Goal: Task Accomplishment & Management: Use online tool/utility

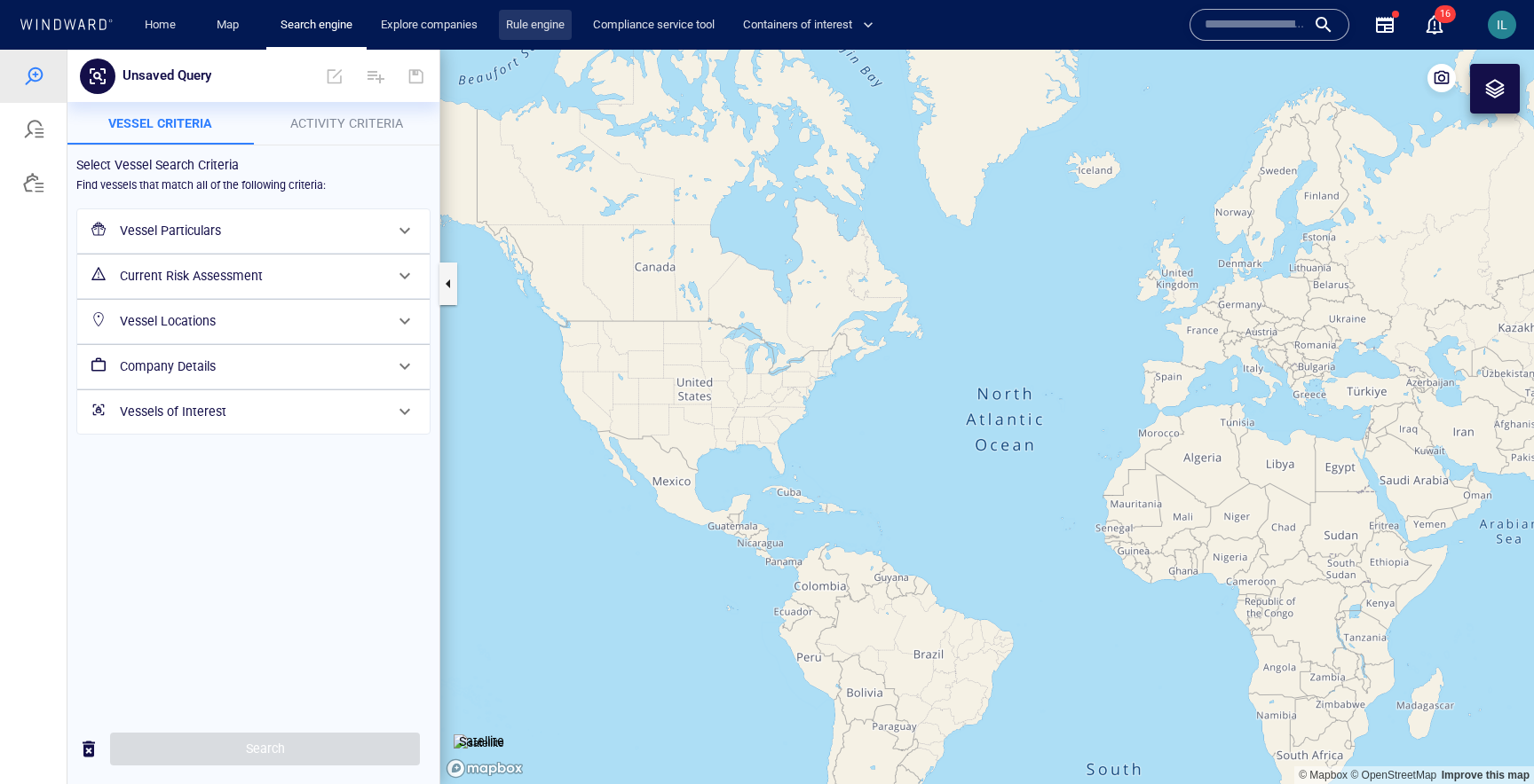
click at [543, 29] on link "Rule engine" at bounding box center [535, 25] width 73 height 31
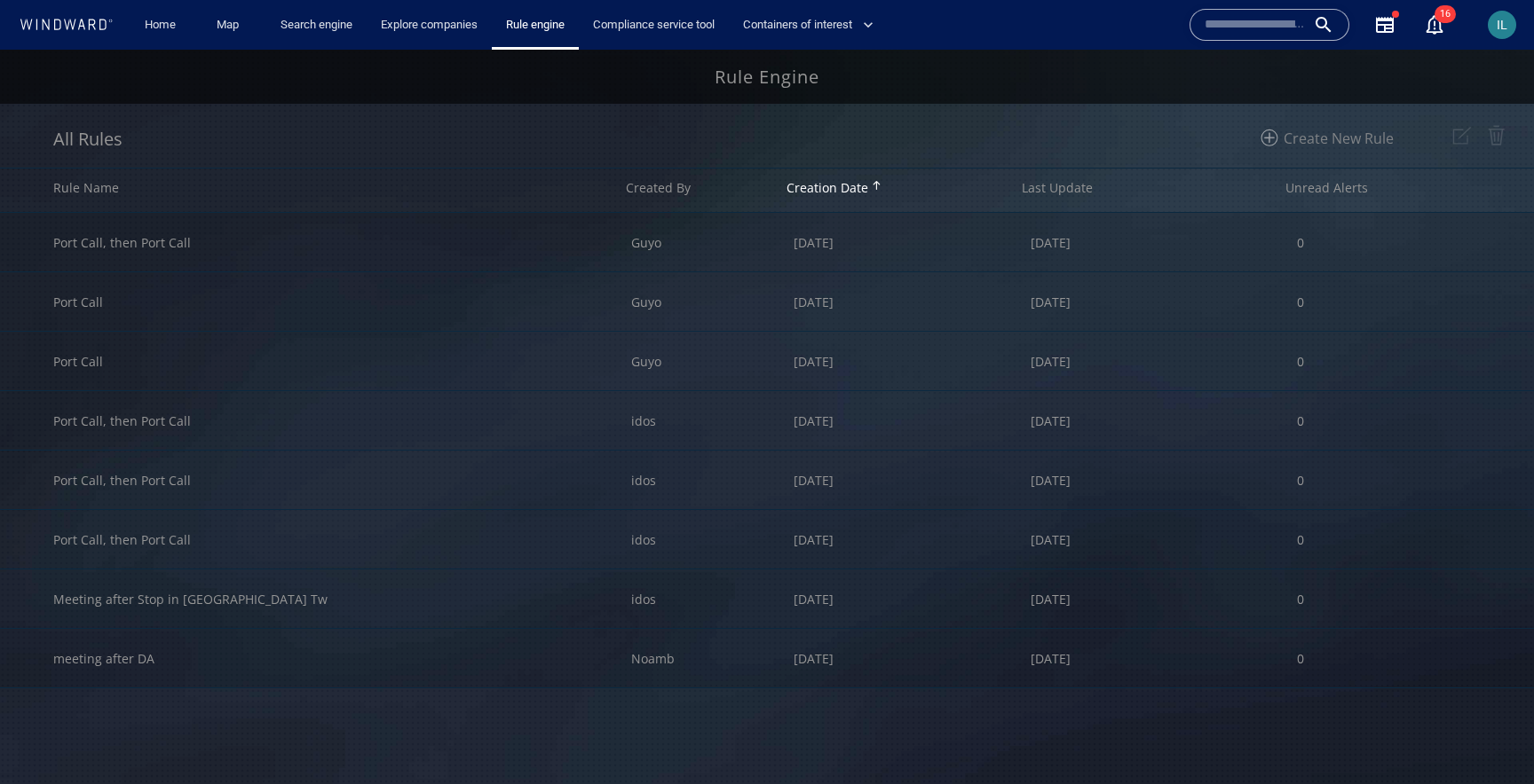
click at [1271, 137] on img at bounding box center [1270, 137] width 34 height 34
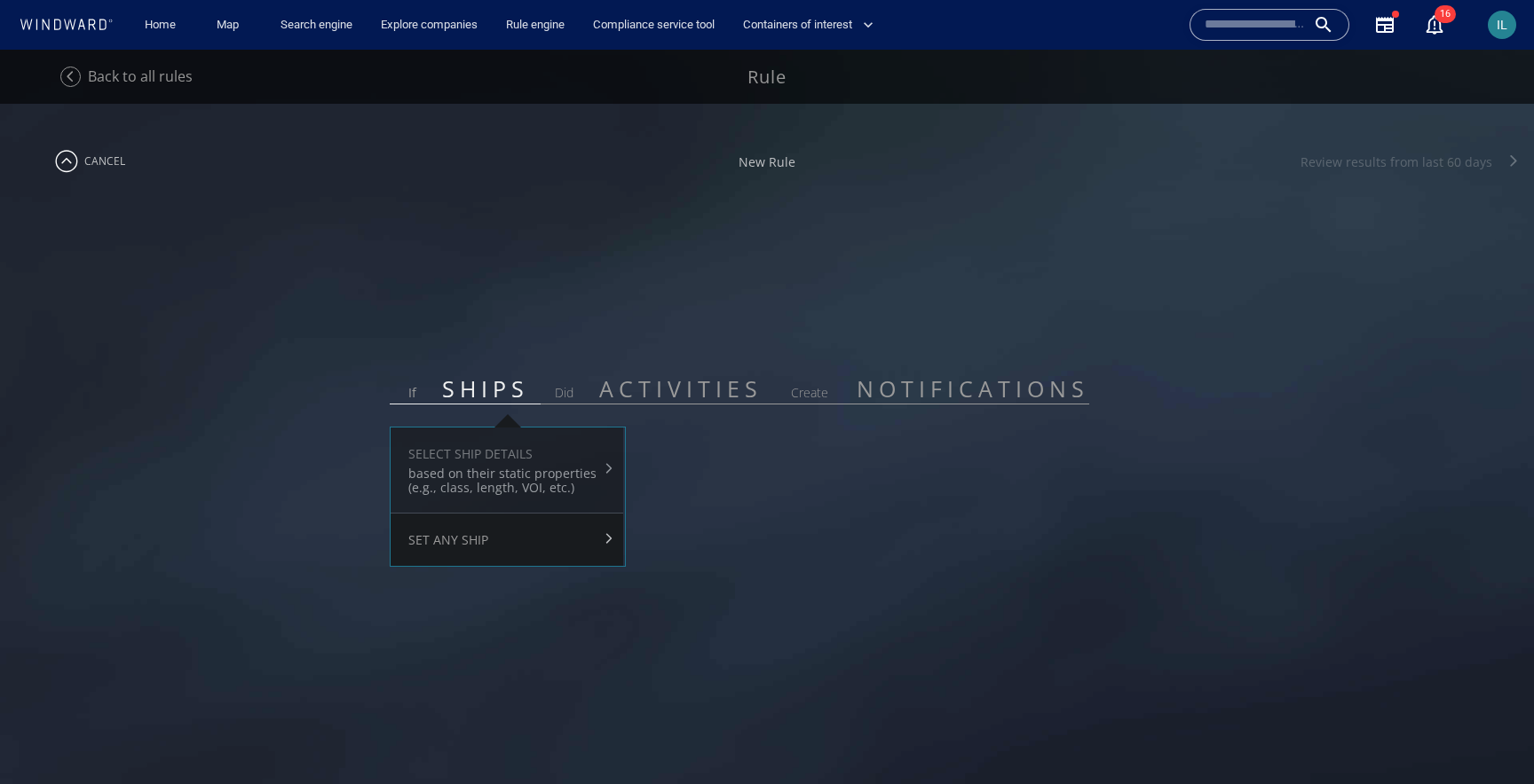
click at [527, 470] on div "based on their static properties (e.g., class, length, VOI, etc.)" at bounding box center [505, 480] width 194 height 29
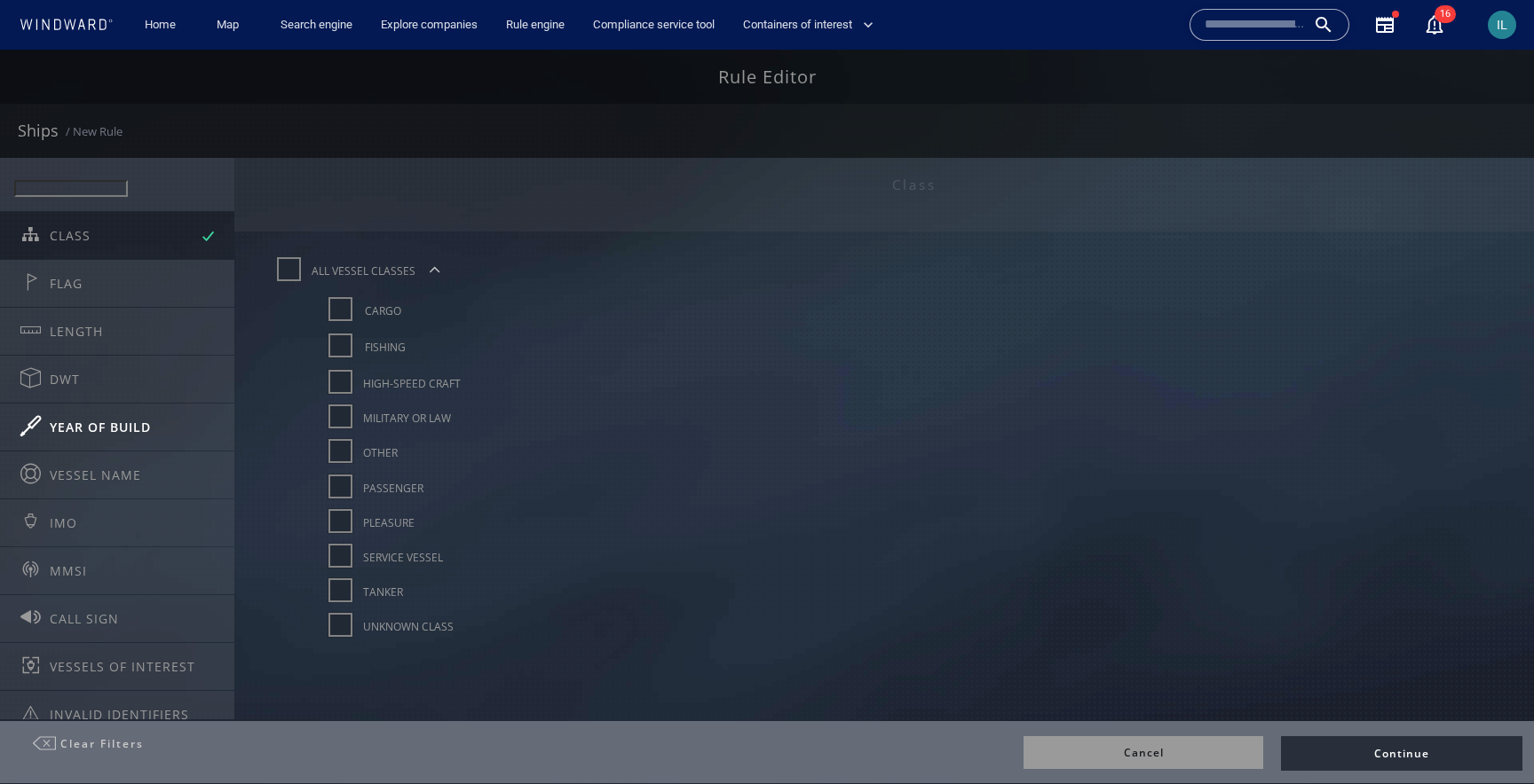
click at [139, 418] on span "YEAR OF BUILD" at bounding box center [130, 426] width 159 height 17
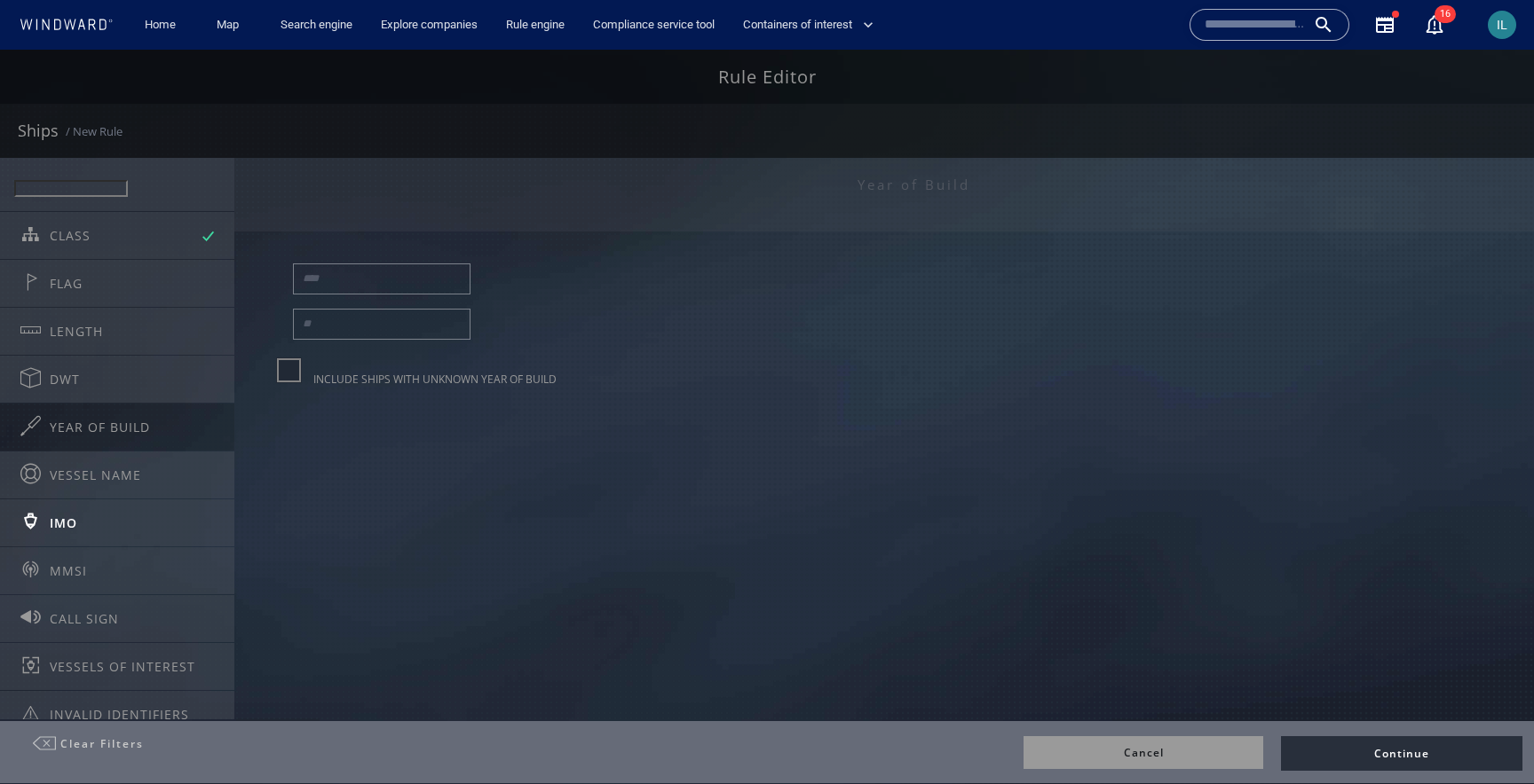
scroll to position [20, 0]
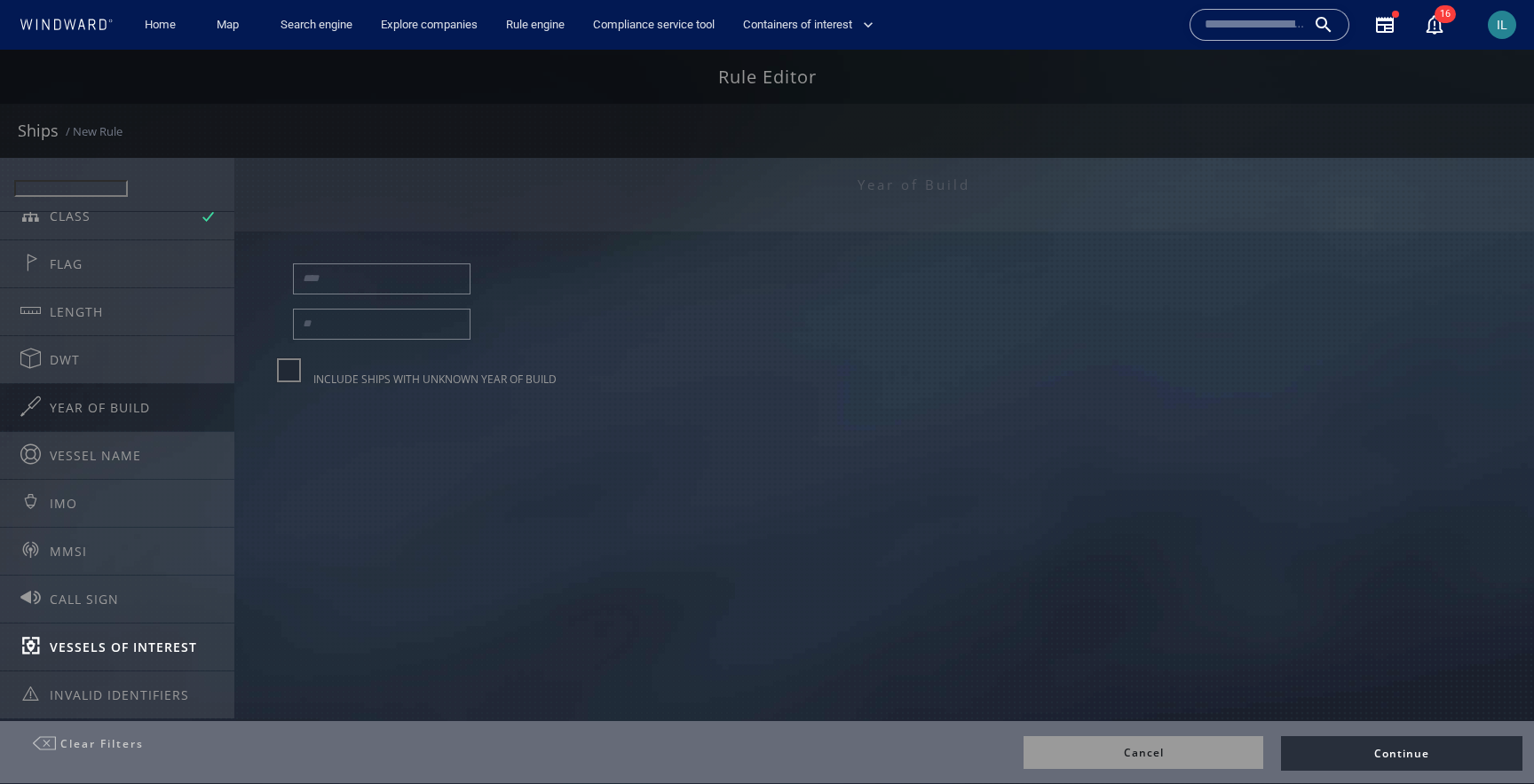
click at [171, 652] on span "VESSELS OF INTEREST" at bounding box center [130, 647] width 159 height 17
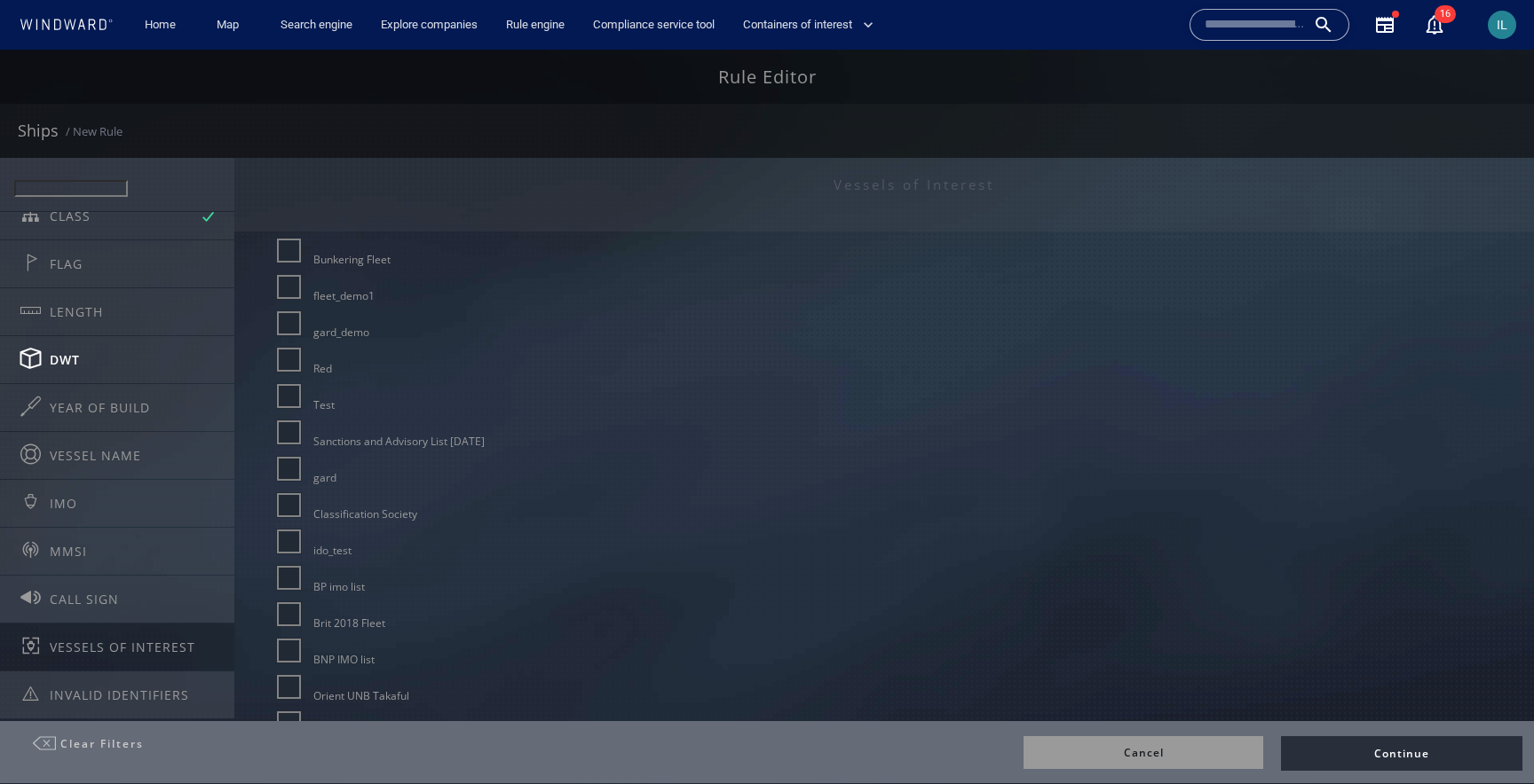
scroll to position [0, 0]
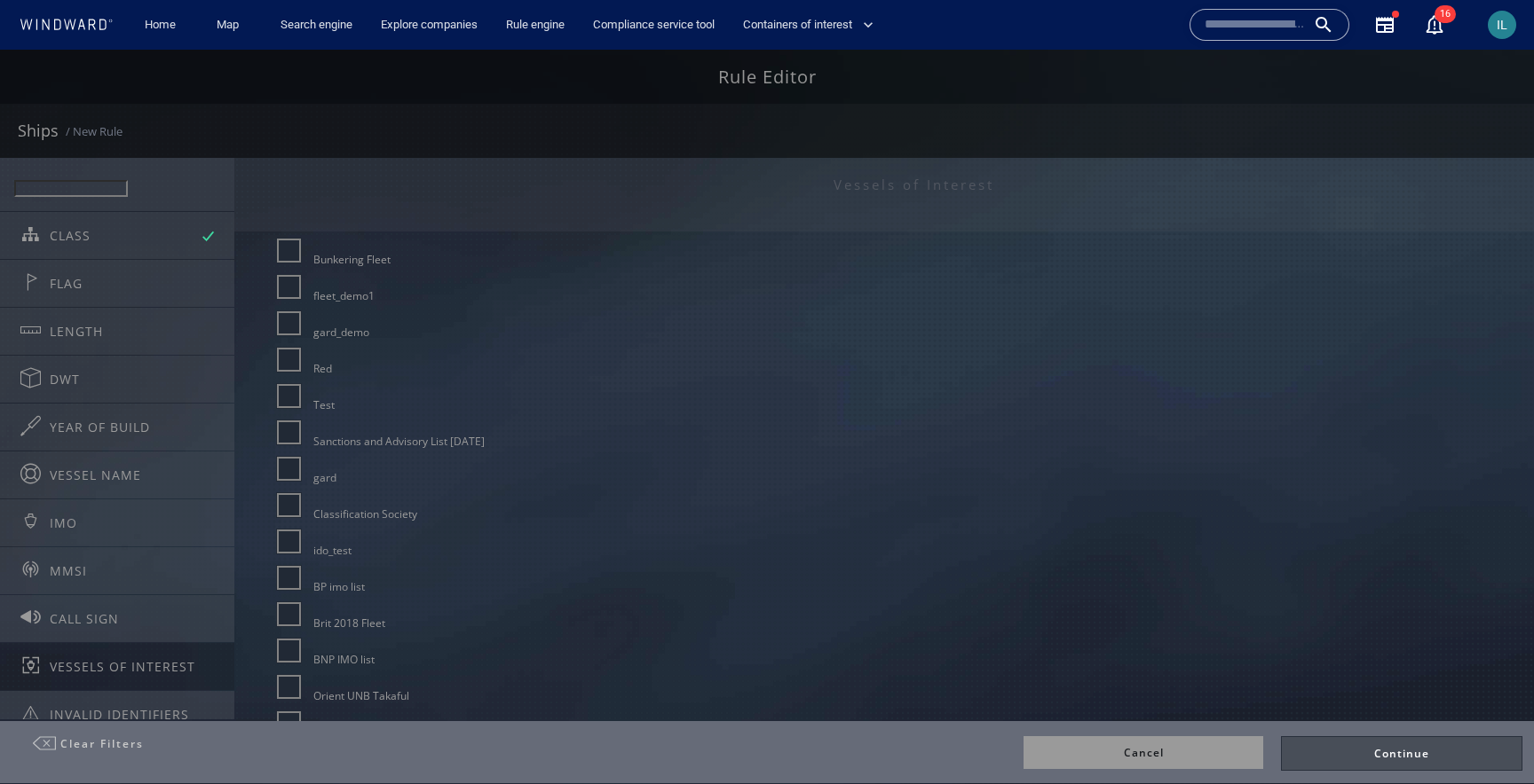
click at [1408, 752] on div at bounding box center [1401, 753] width 239 height 33
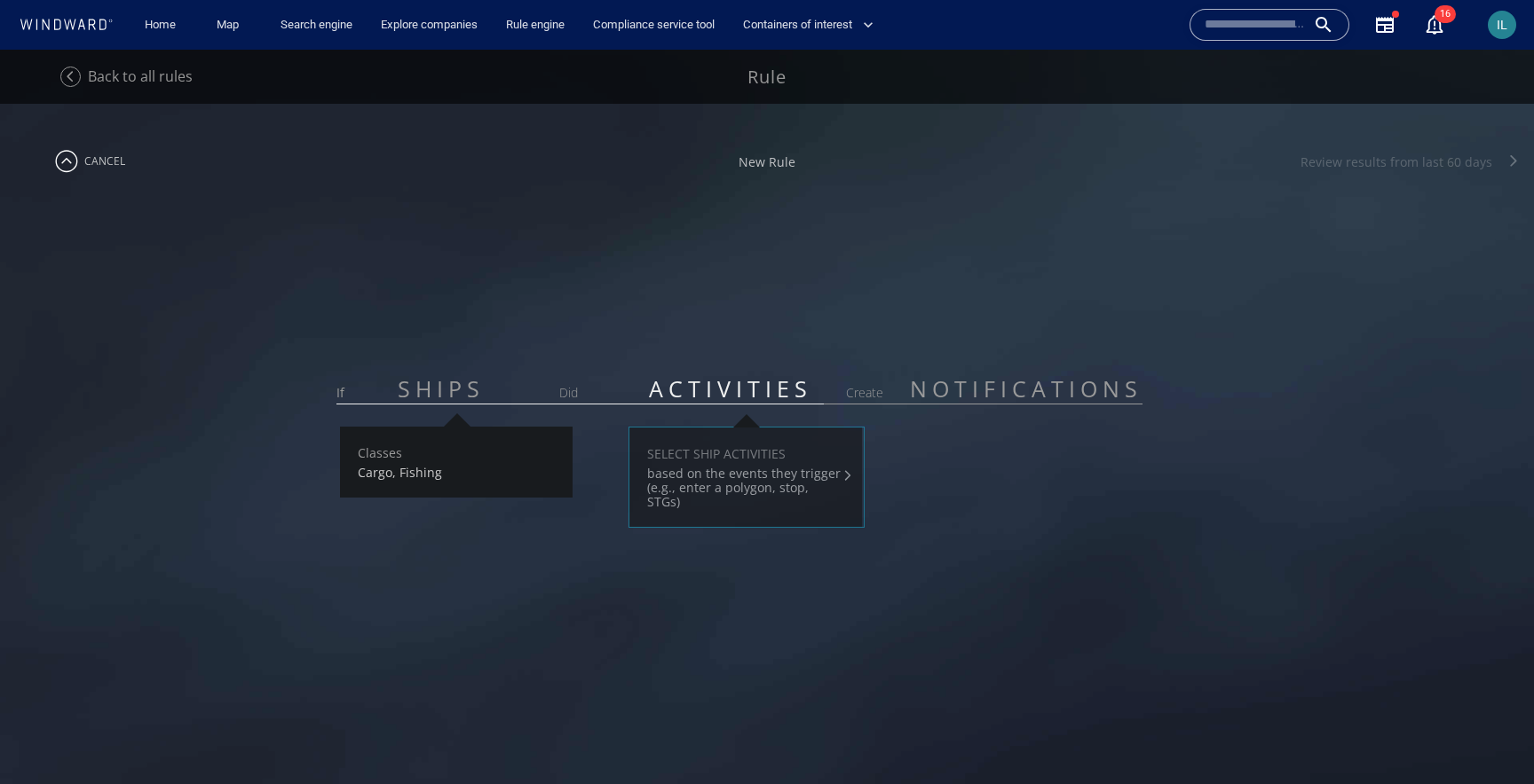
click at [768, 474] on div "based on the events they trigger (e.g., enter a polygon, stop, STGs)" at bounding box center [744, 487] width 194 height 43
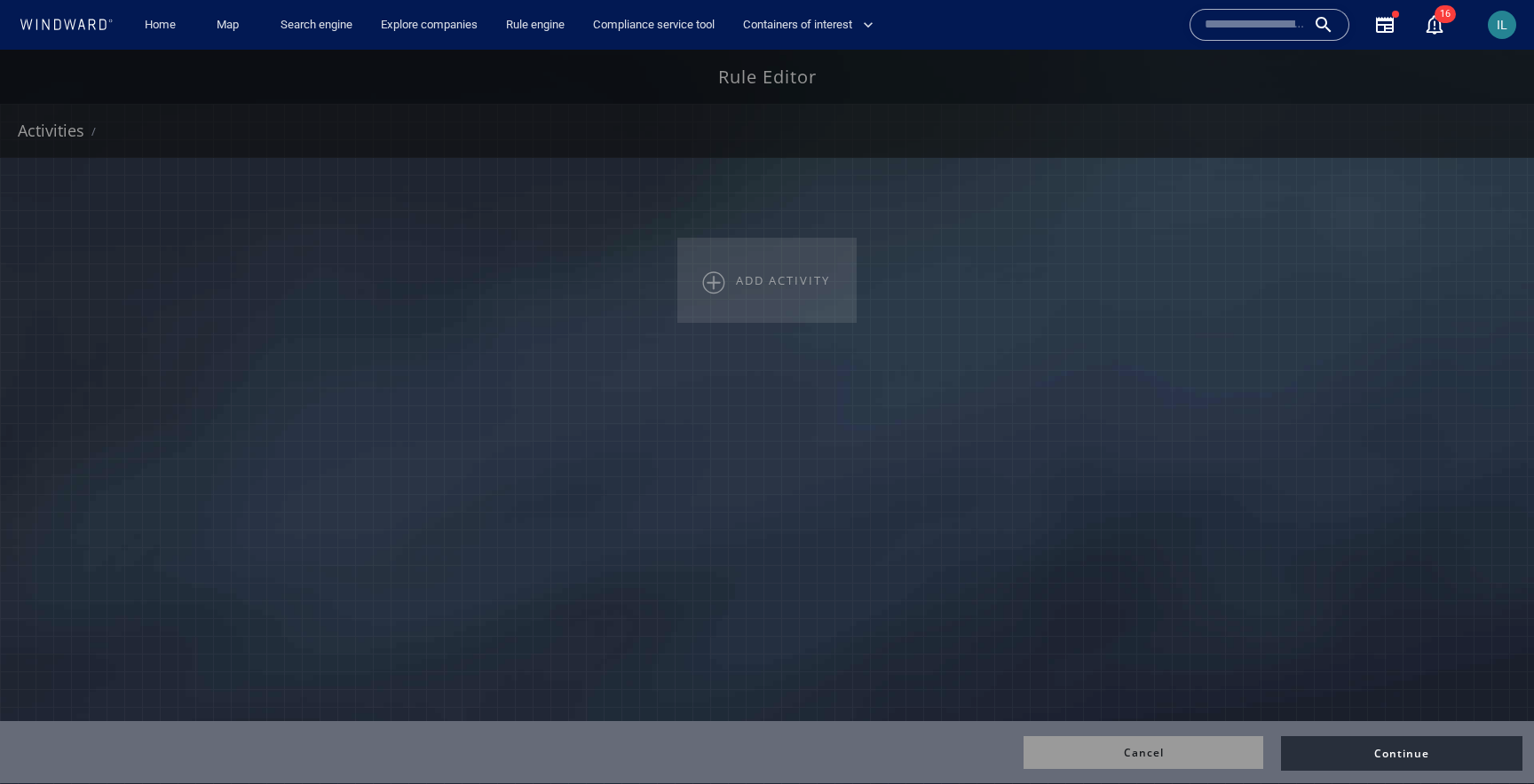
click at [735, 291] on div "ADD ACTIVITY" at bounding box center [767, 281] width 179 height 86
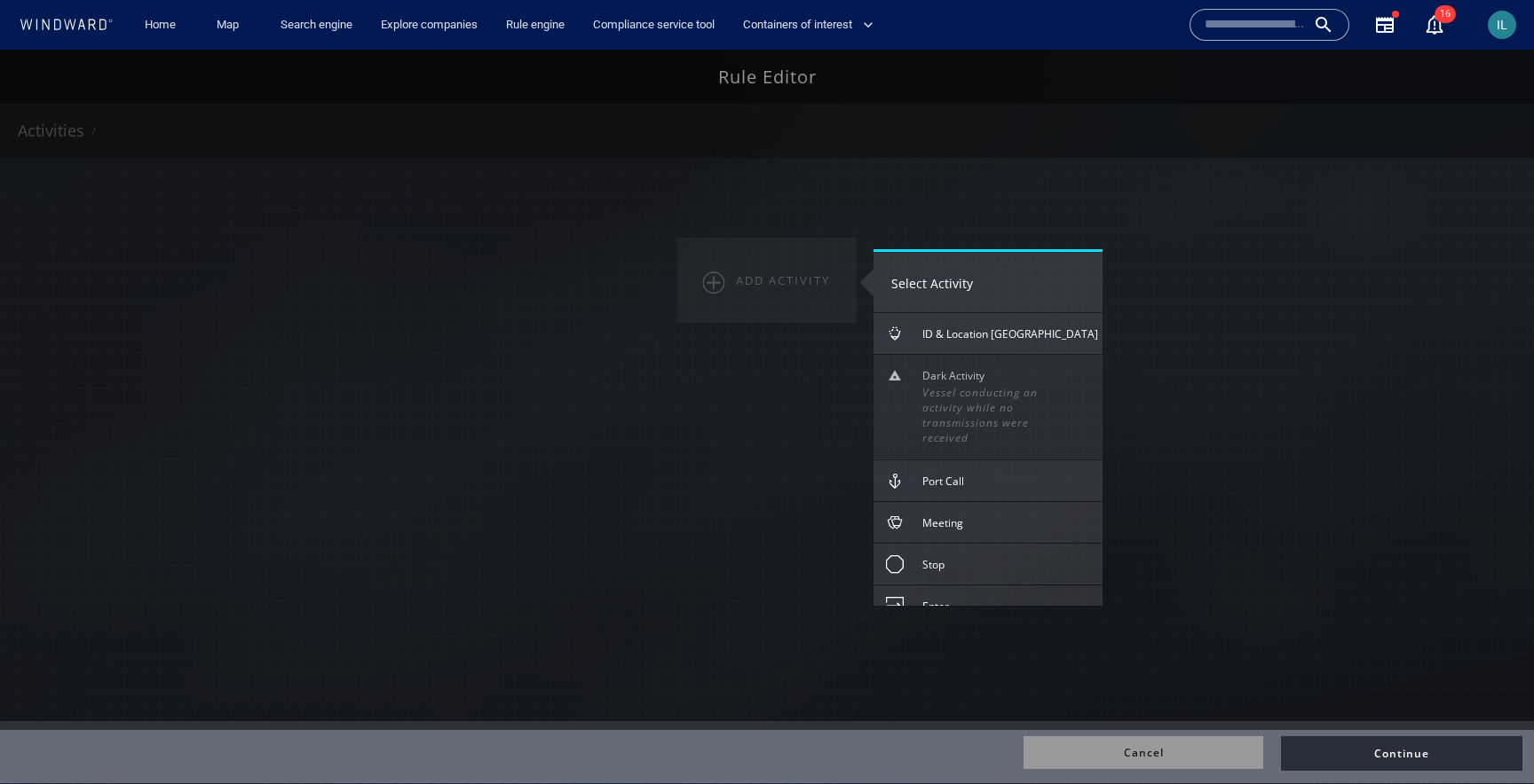
click at [988, 393] on div "Vessel conducting an activity while no transmissions were received" at bounding box center [999, 415] width 153 height 61
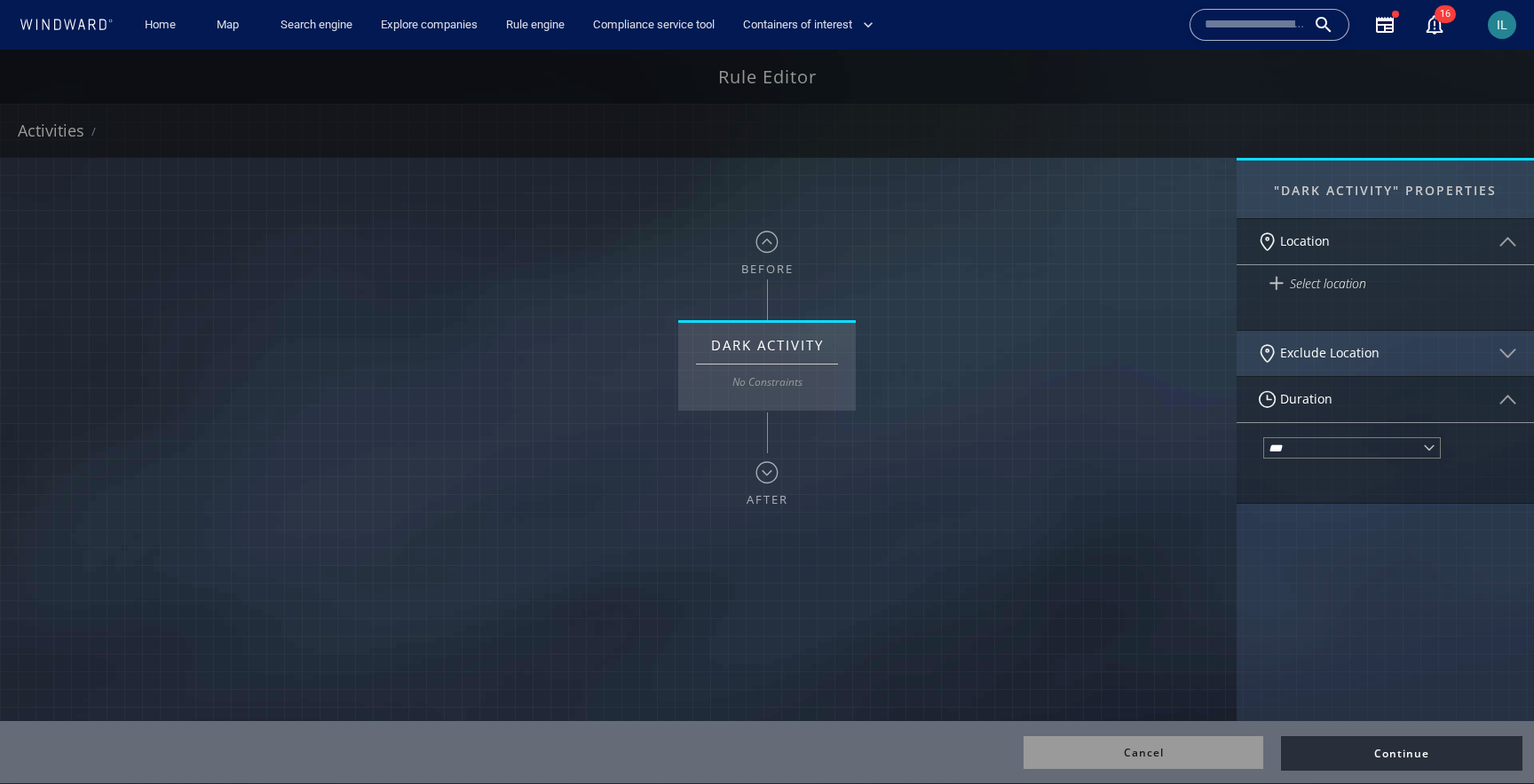
click at [1381, 444] on select "*** ***** ***** *******" at bounding box center [1352, 447] width 177 height 21
select select "*****"
click at [1263, 437] on select "*** ***** ***** *******" at bounding box center [1352, 447] width 177 height 21
click at [1315, 485] on input "text" at bounding box center [1305, 484] width 84 height 24
type input "*"
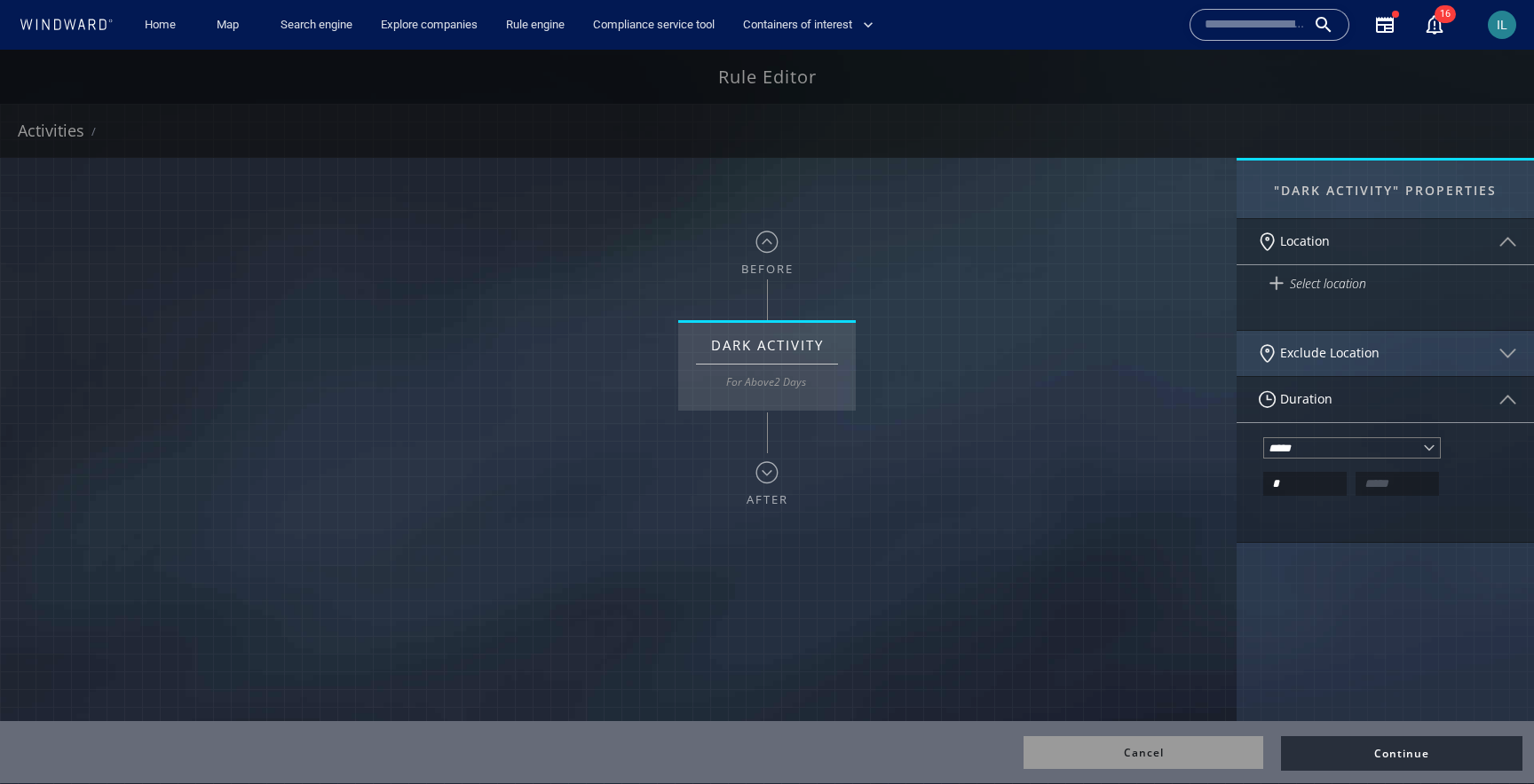
click at [1385, 488] on input "text" at bounding box center [1397, 484] width 84 height 24
click at [1343, 547] on div ""DARK ACTIVITY" PROPERTIES Location Select location Exclude Location Duration *…" at bounding box center [1385, 440] width 297 height 564
click at [1514, 398] on img at bounding box center [1508, 399] width 26 height 26
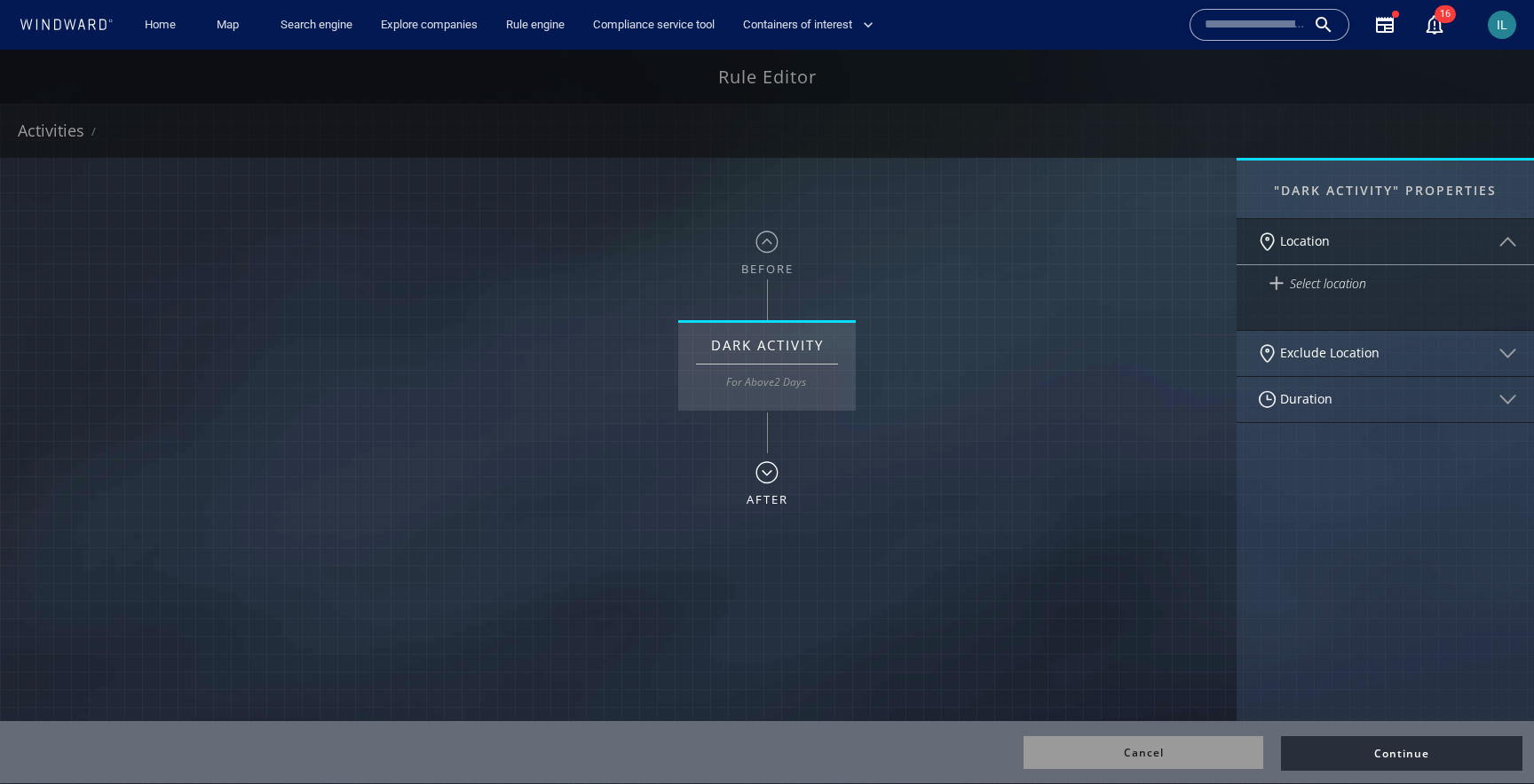
click at [767, 467] on img at bounding box center [767, 472] width 45 height 45
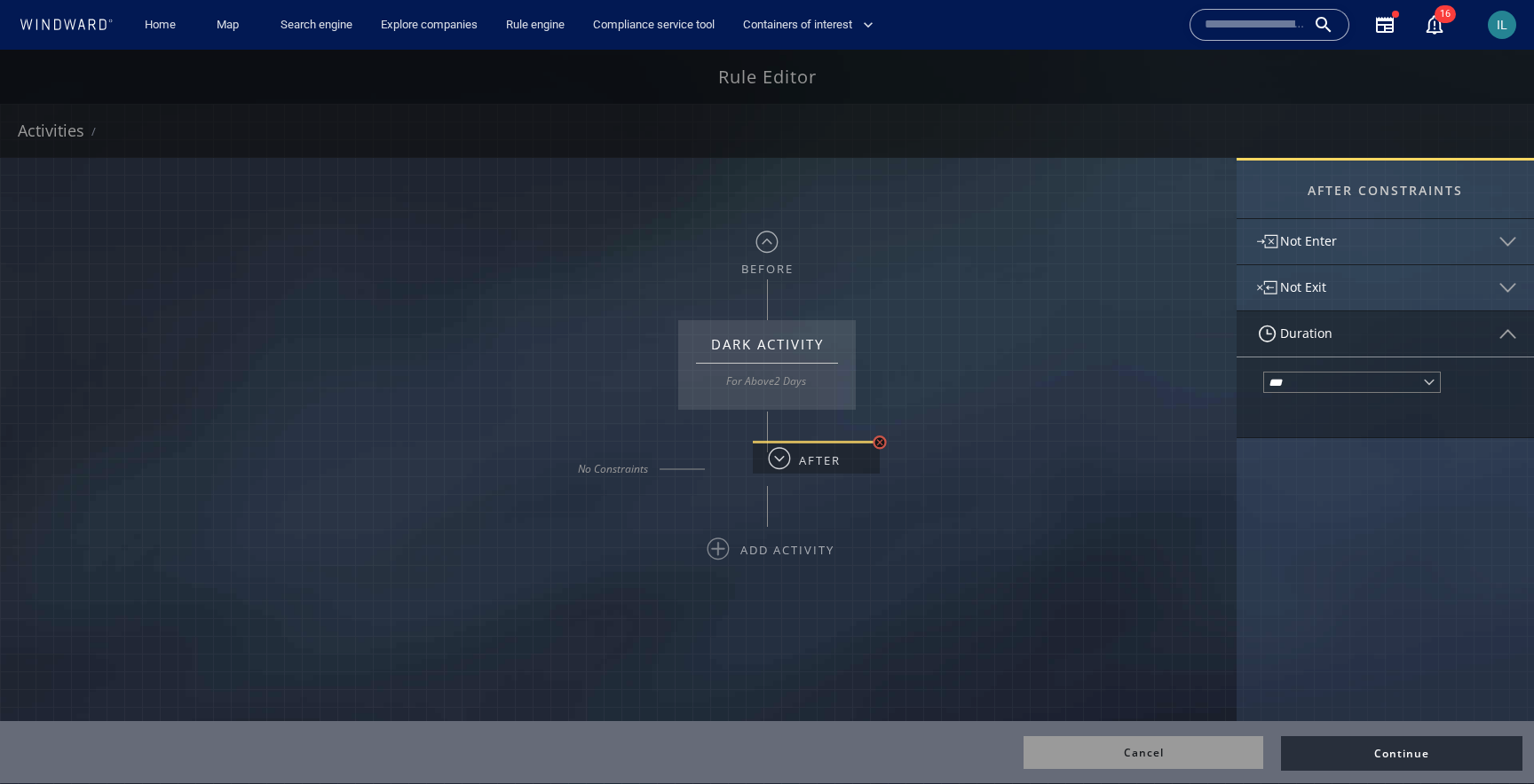
click at [758, 468] on img at bounding box center [779, 458] width 45 height 45
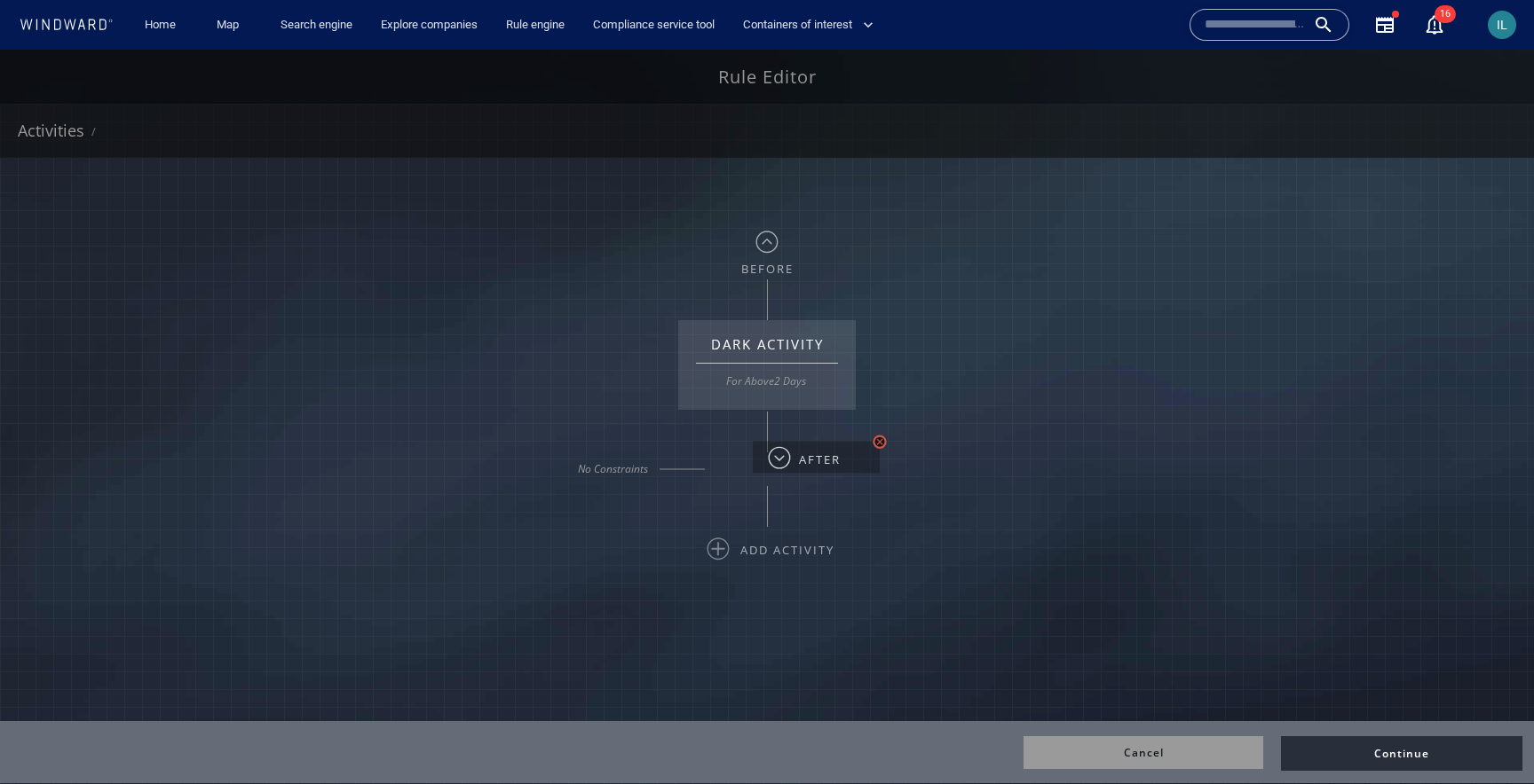
click at [758, 468] on img at bounding box center [779, 457] width 45 height 45
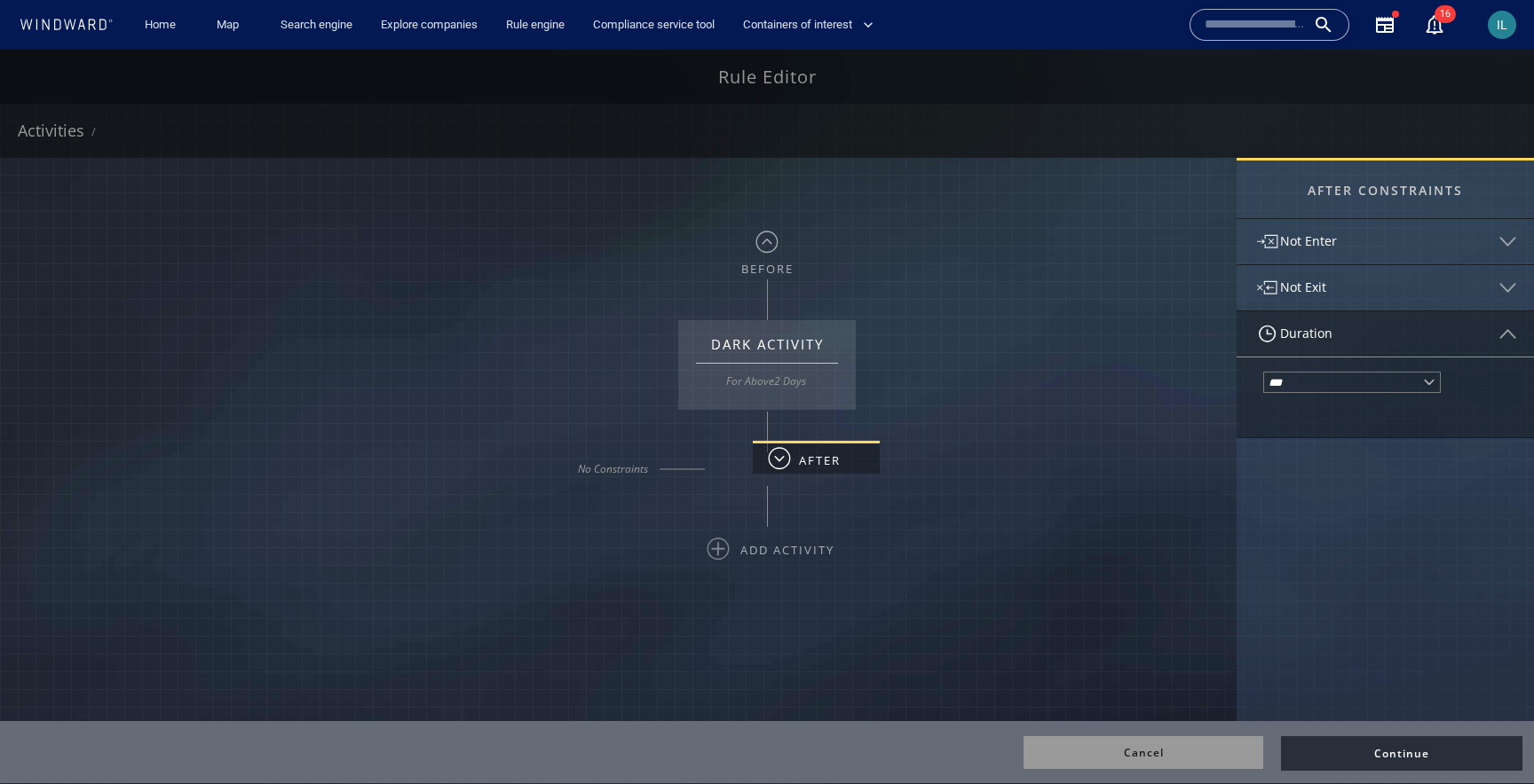
click at [1386, 385] on select "*** ***** ***** *******" at bounding box center [1352, 382] width 177 height 21
click at [1466, 243] on div "Not Enter" at bounding box center [1385, 241] width 297 height 45
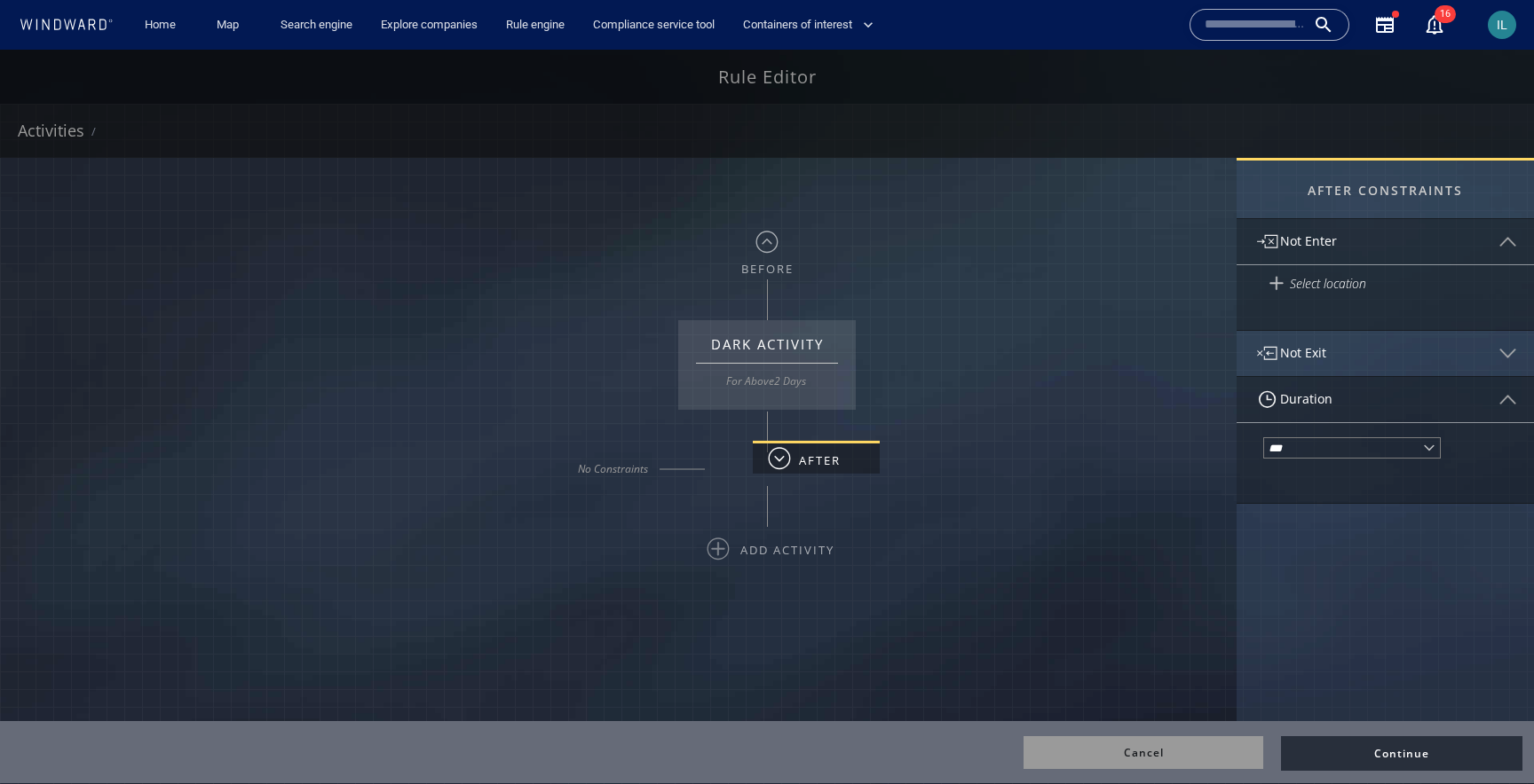
click at [1465, 244] on div "Not Enter" at bounding box center [1385, 241] width 297 height 45
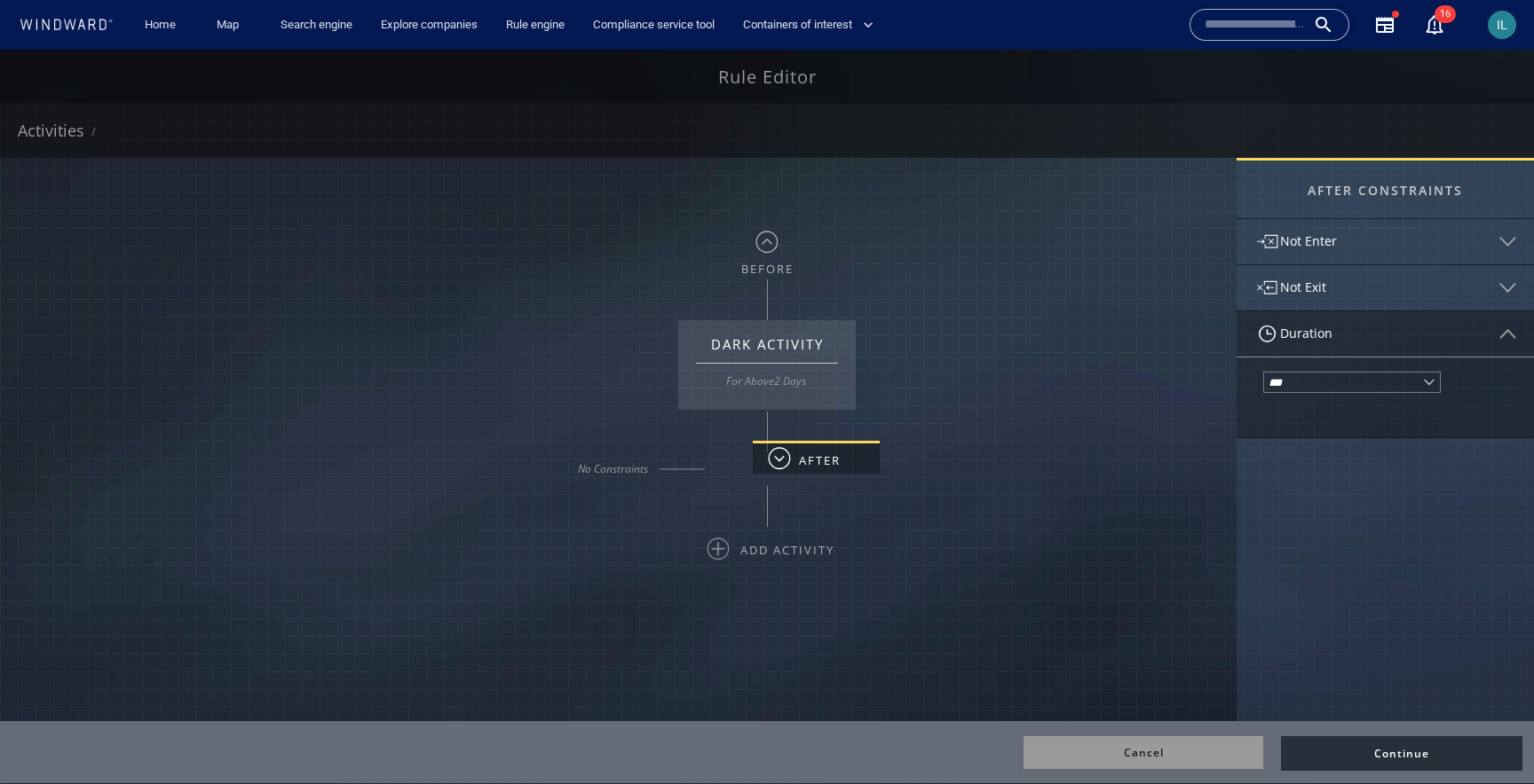
click at [1457, 287] on div "Not Exit" at bounding box center [1385, 287] width 297 height 45
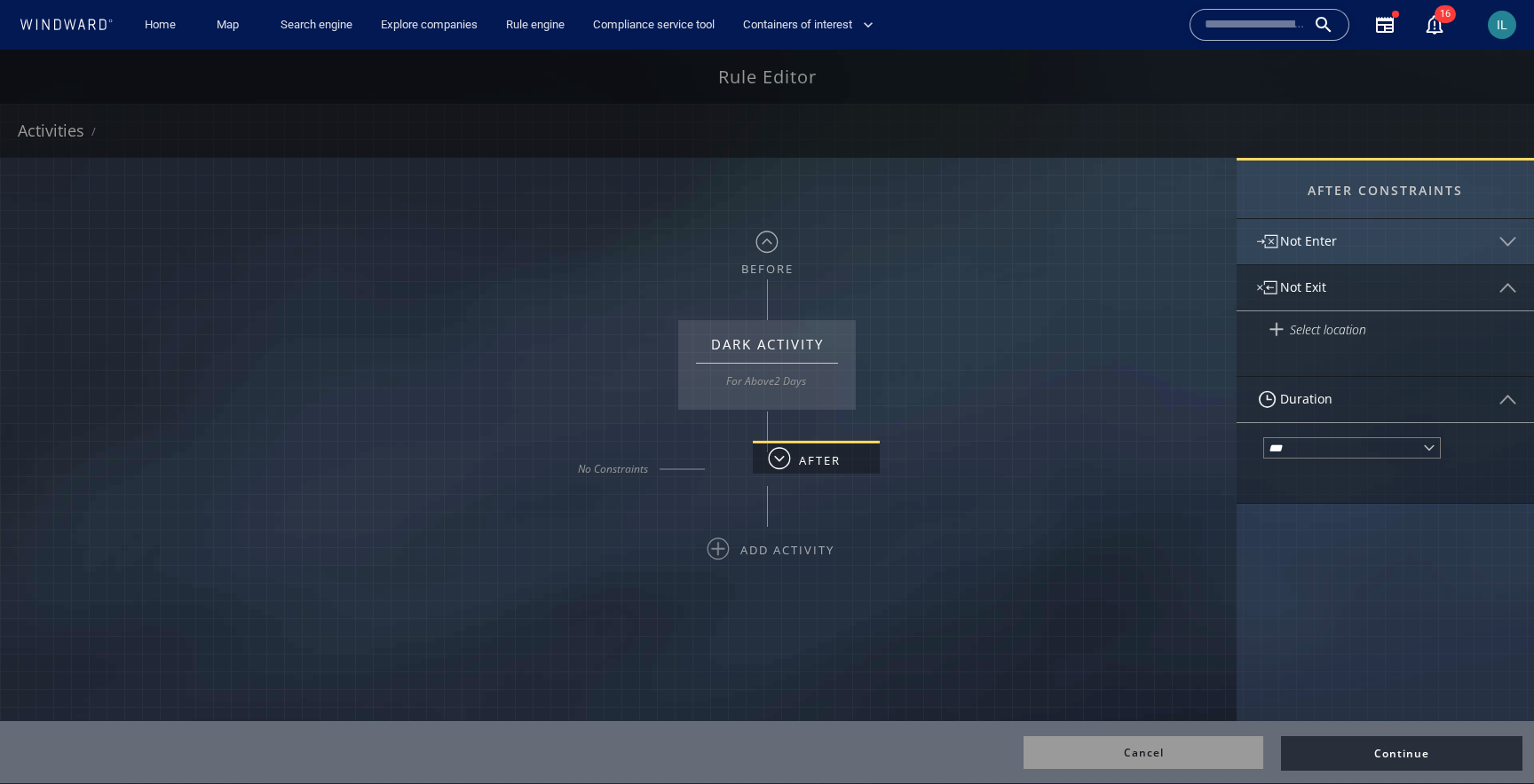
click at [1457, 287] on div "Not Exit" at bounding box center [1385, 287] width 297 height 45
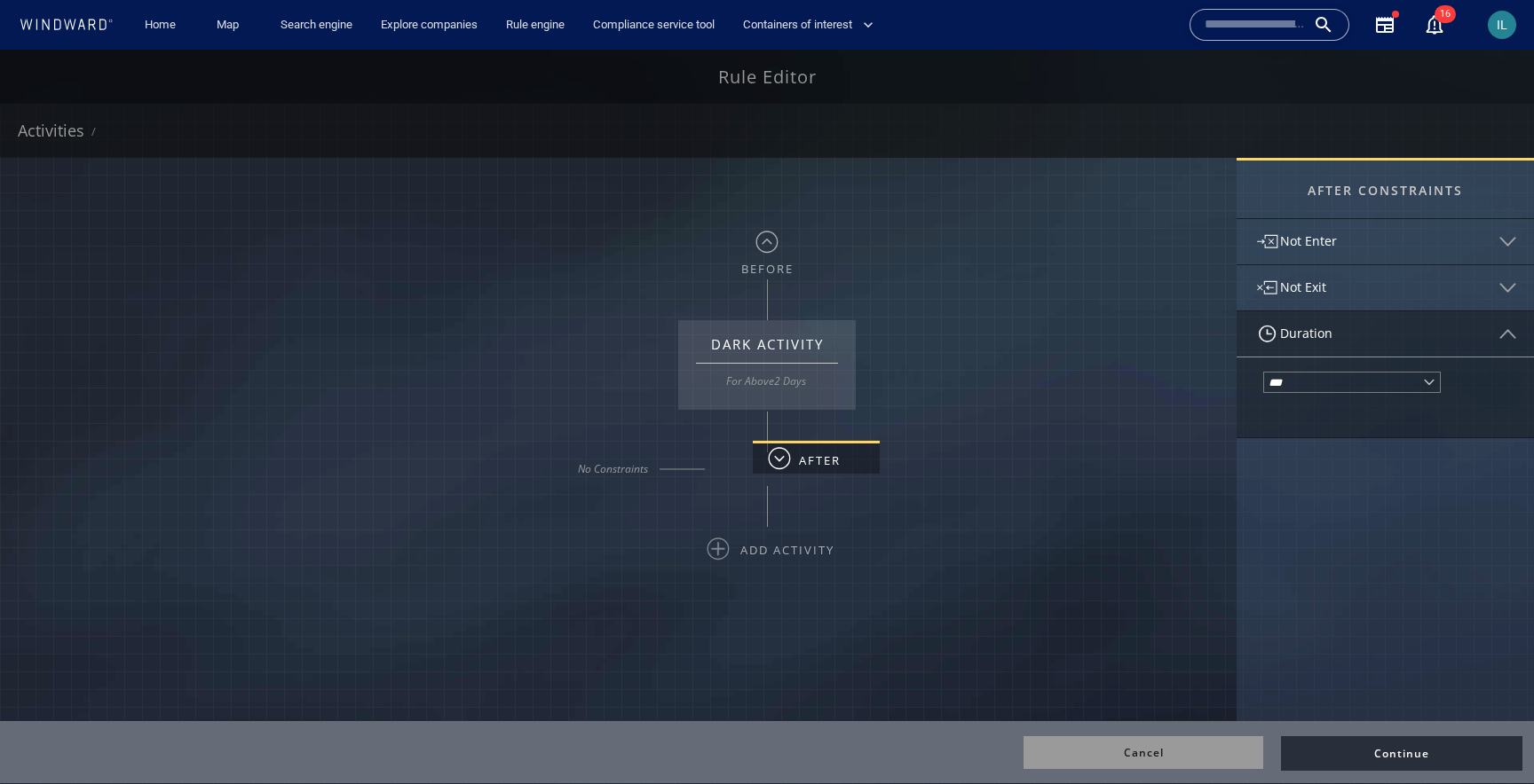
click at [1412, 244] on div "Not Enter" at bounding box center [1385, 241] width 297 height 45
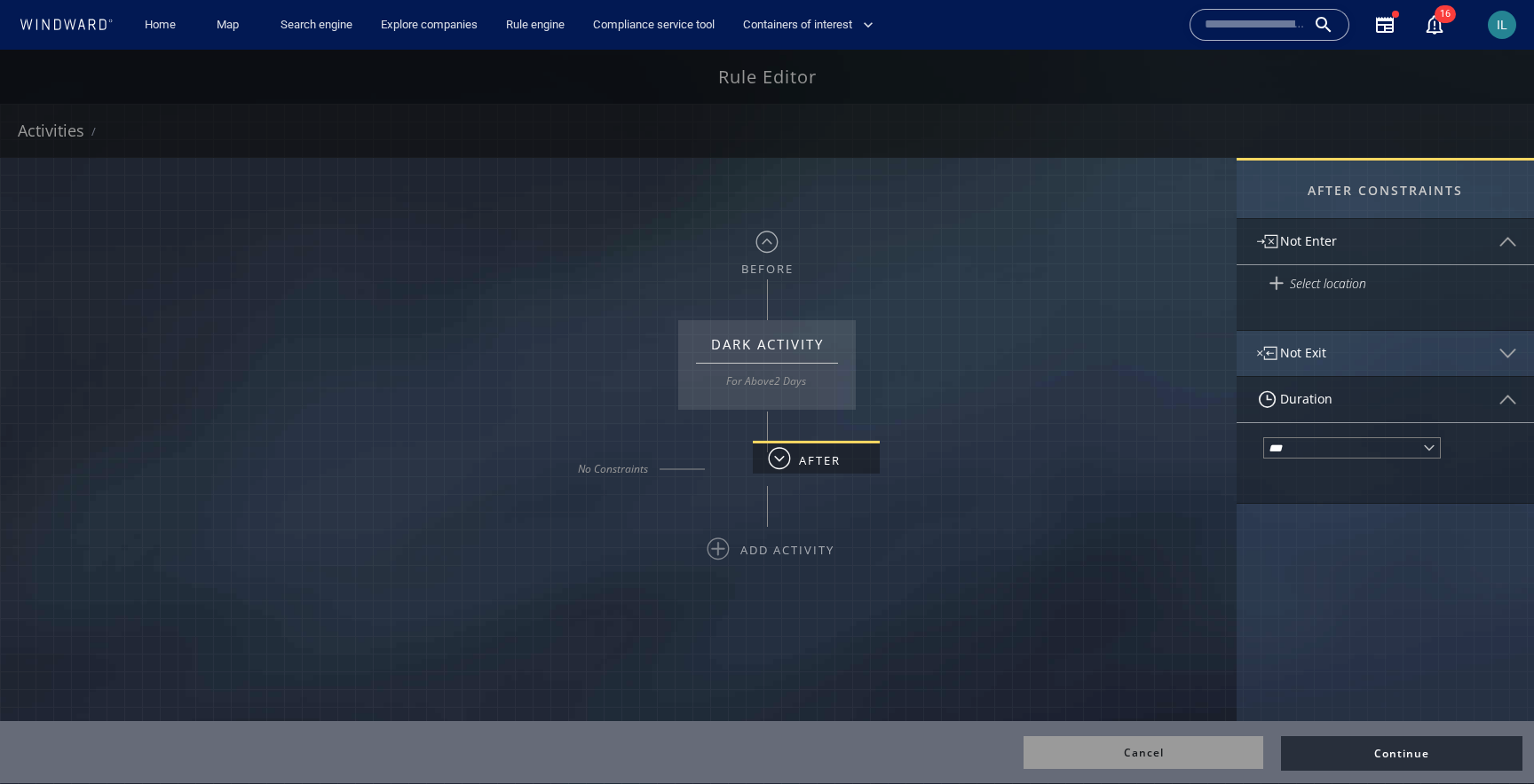
click at [1430, 228] on div "Not Enter" at bounding box center [1385, 241] width 297 height 45
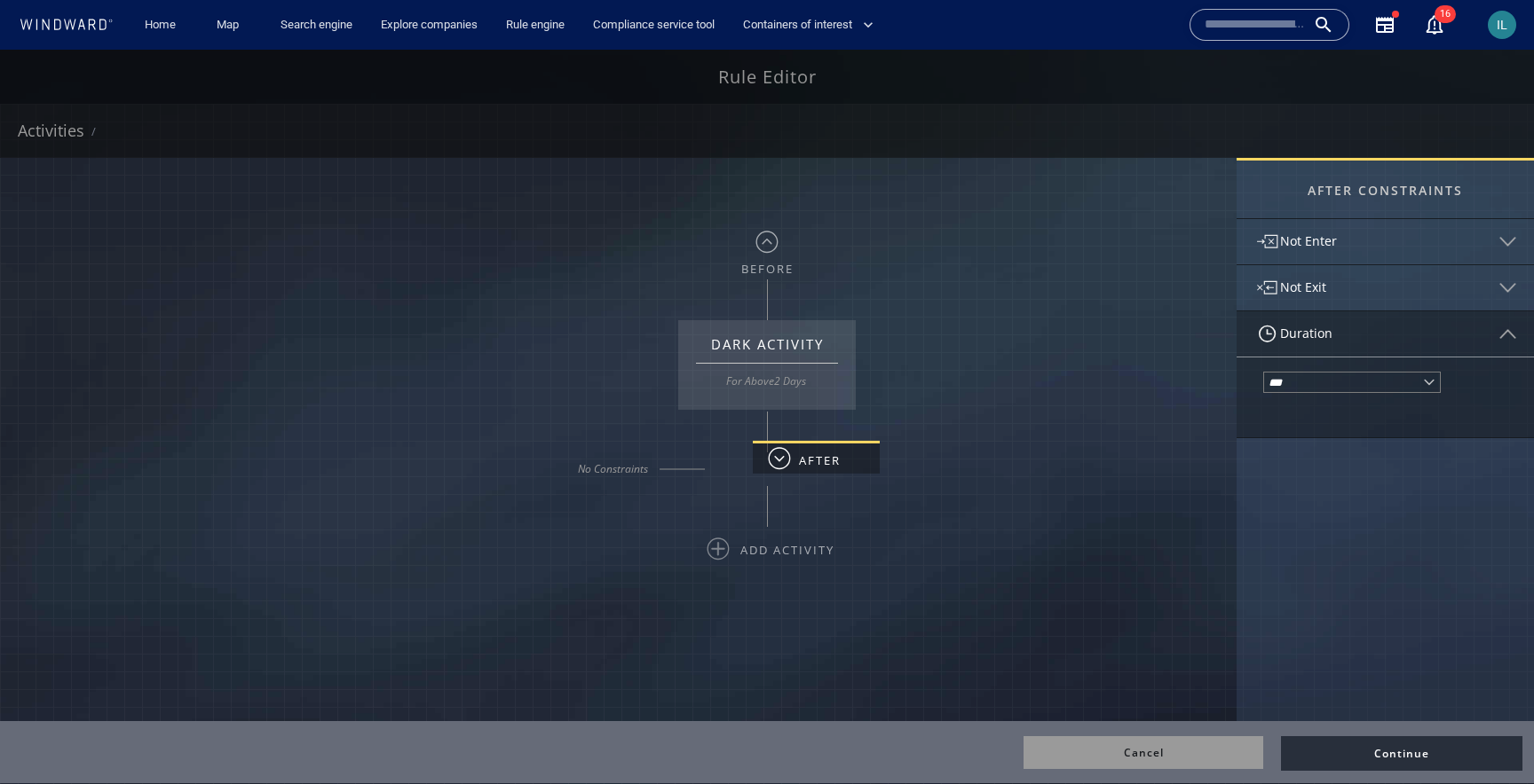
click at [1427, 299] on div "Not Exit" at bounding box center [1385, 287] width 297 height 45
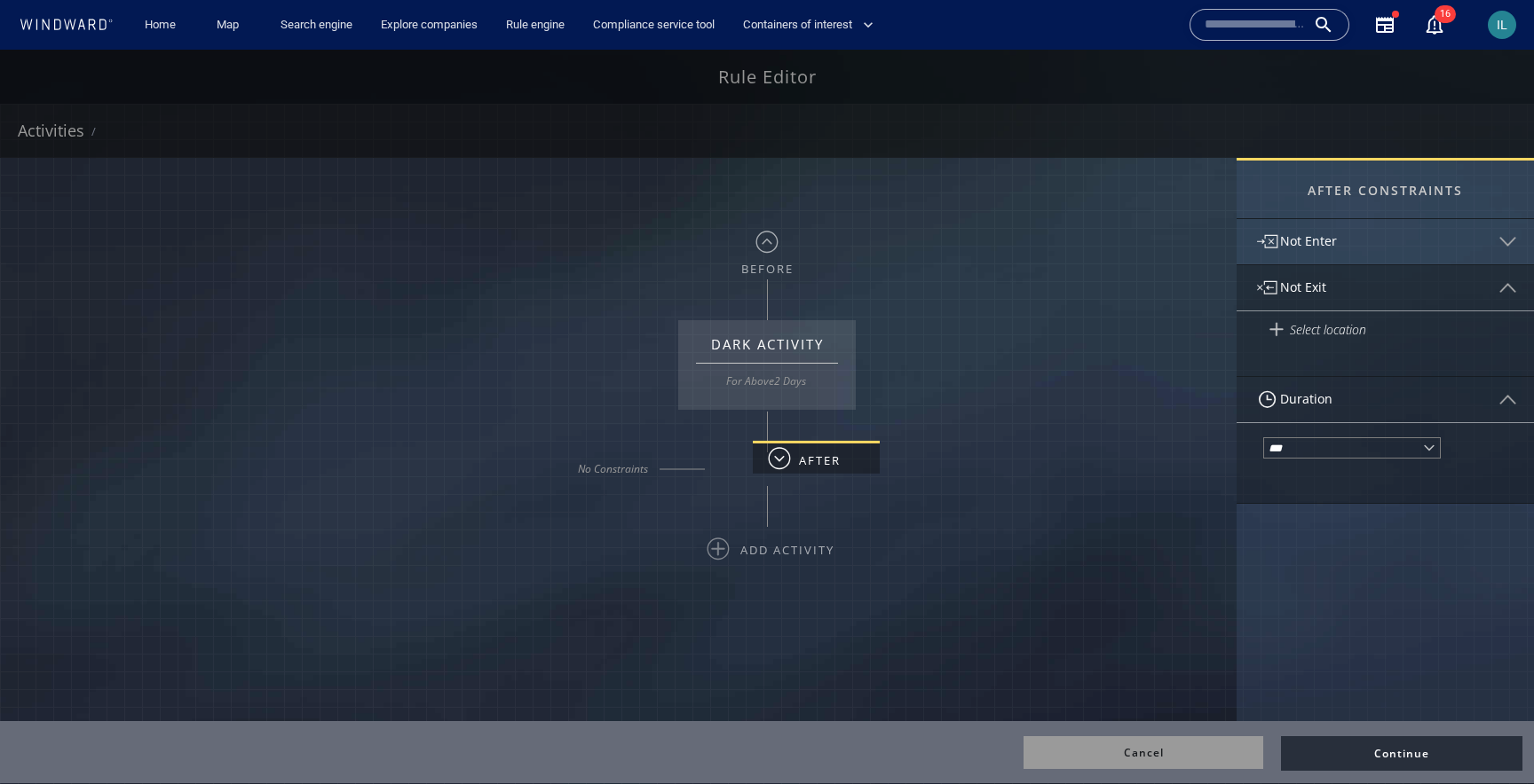
click at [1427, 299] on div "Not Exit" at bounding box center [1385, 287] width 297 height 45
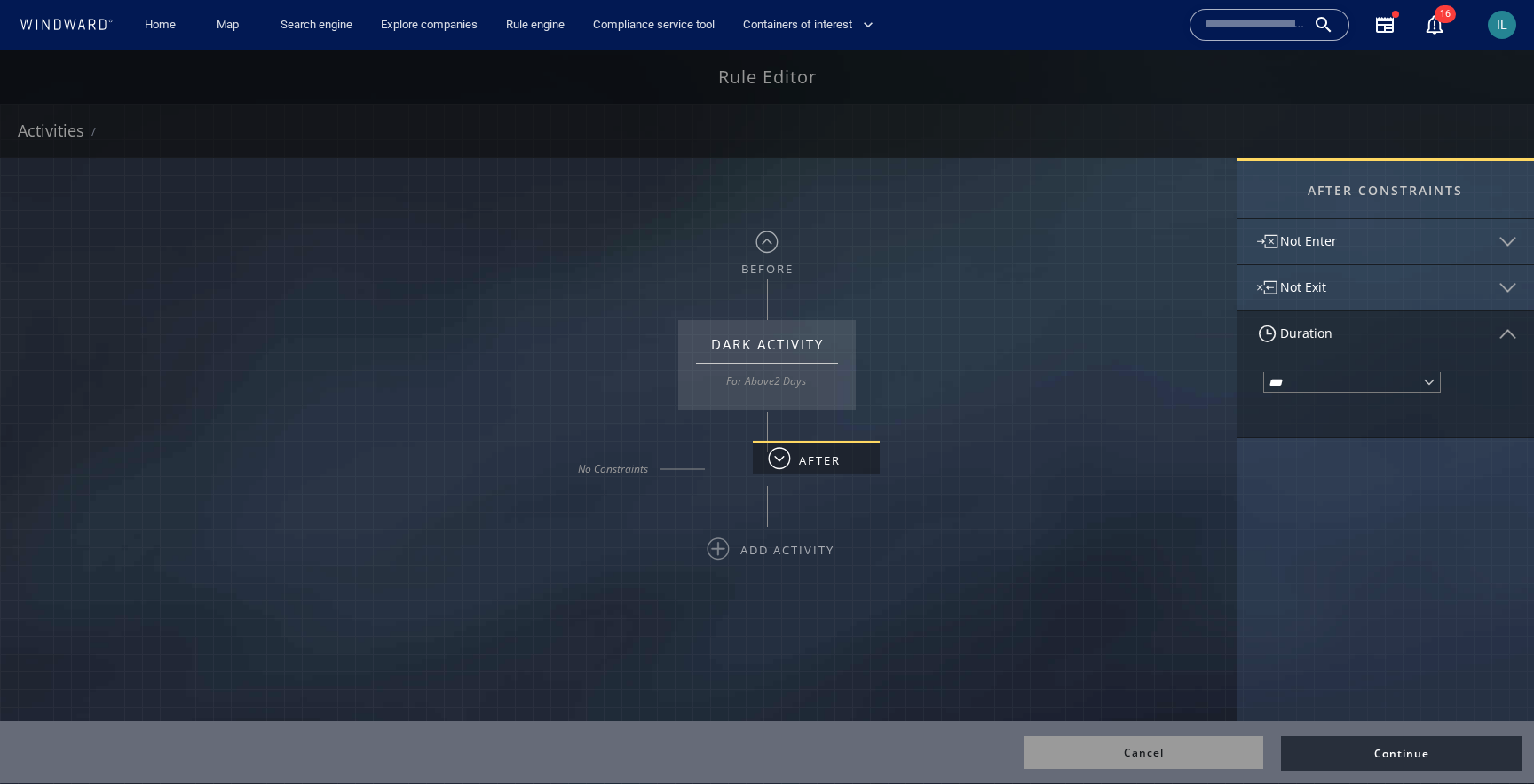
click at [1510, 234] on img at bounding box center [1508, 242] width 26 height 26
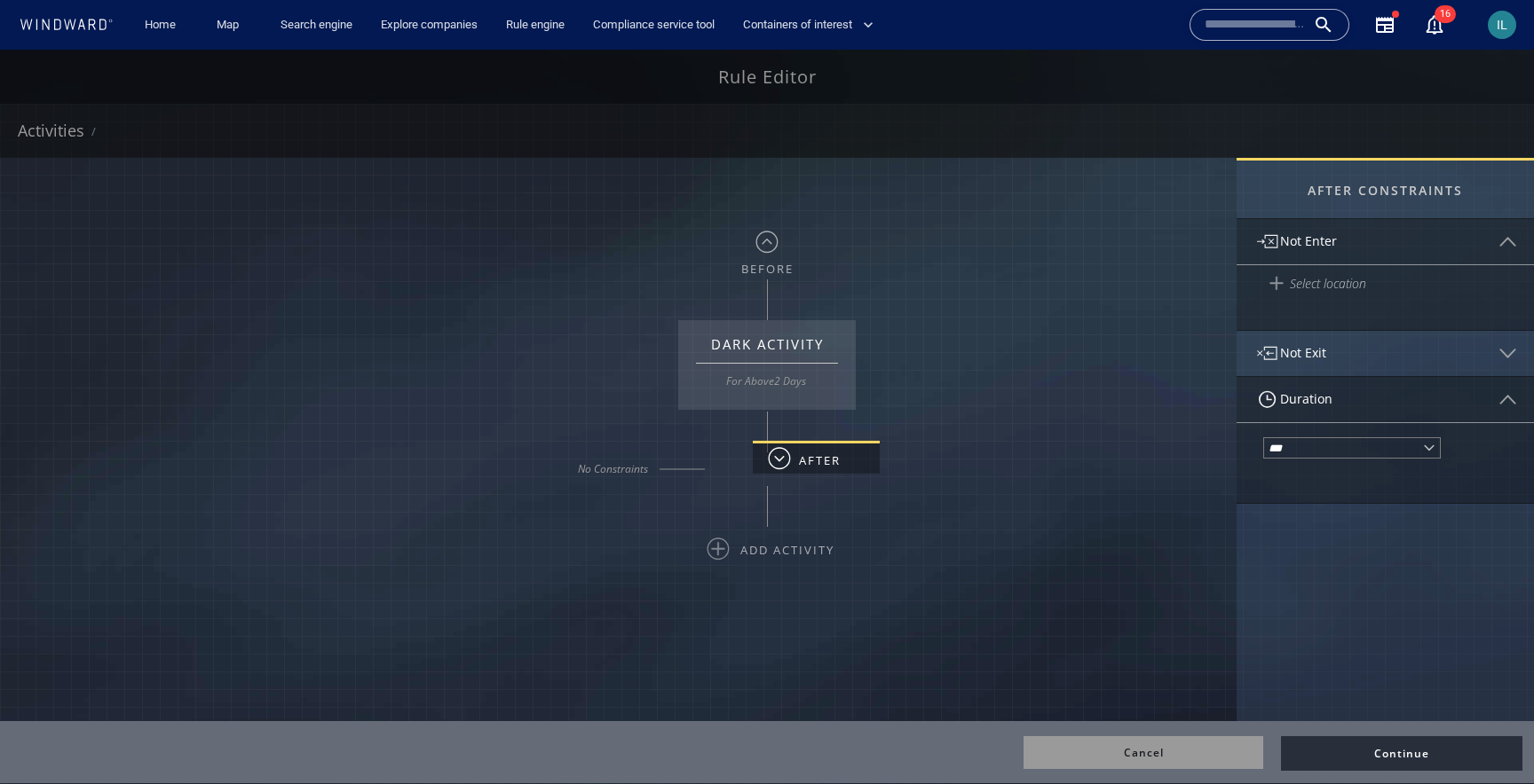
click at [1303, 285] on div "Select location" at bounding box center [1389, 283] width 262 height 17
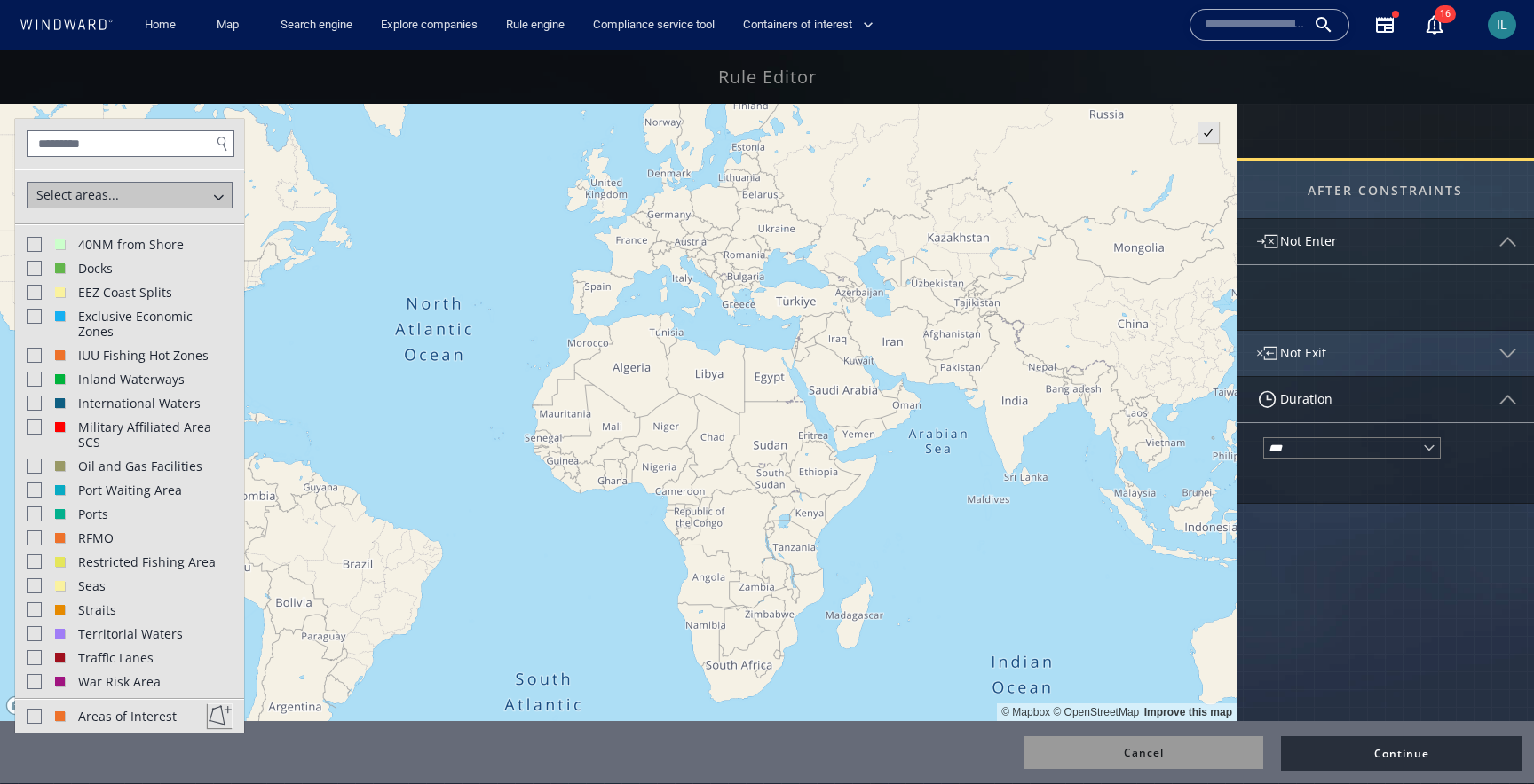
click at [1512, 237] on img at bounding box center [1508, 242] width 26 height 26
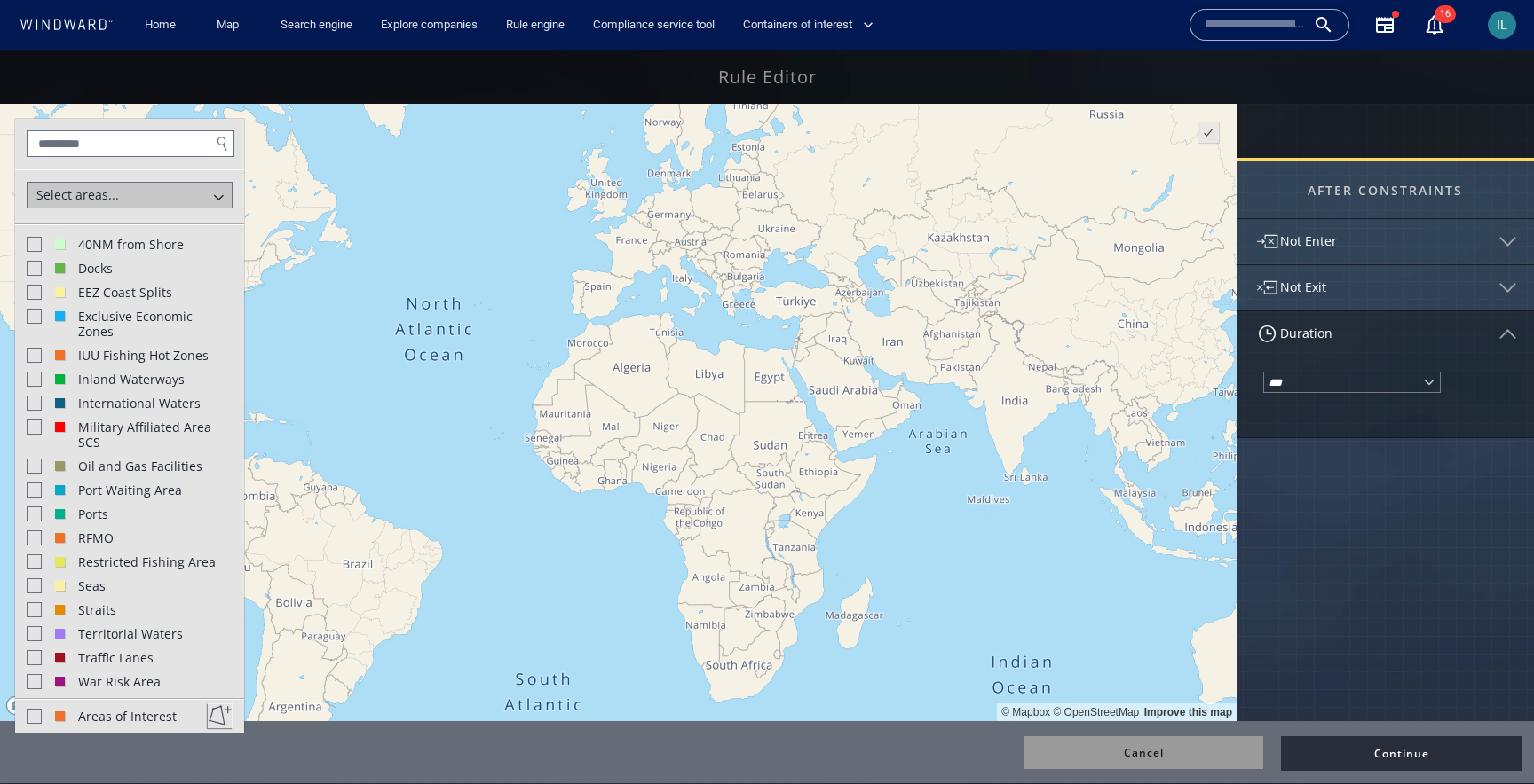
click at [1201, 131] on div at bounding box center [1207, 131] width 21 height 21
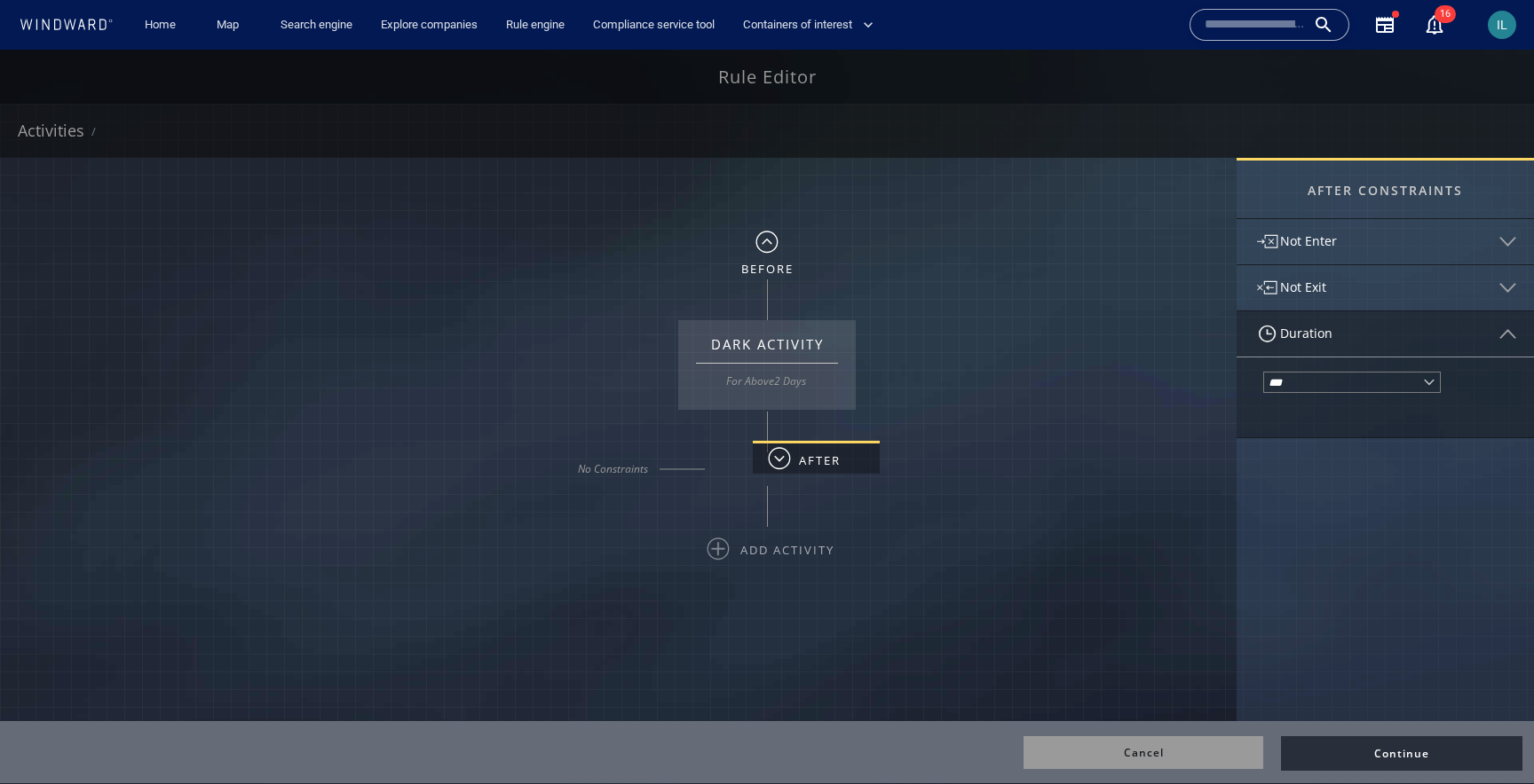
click at [763, 242] on img at bounding box center [767, 242] width 45 height 45
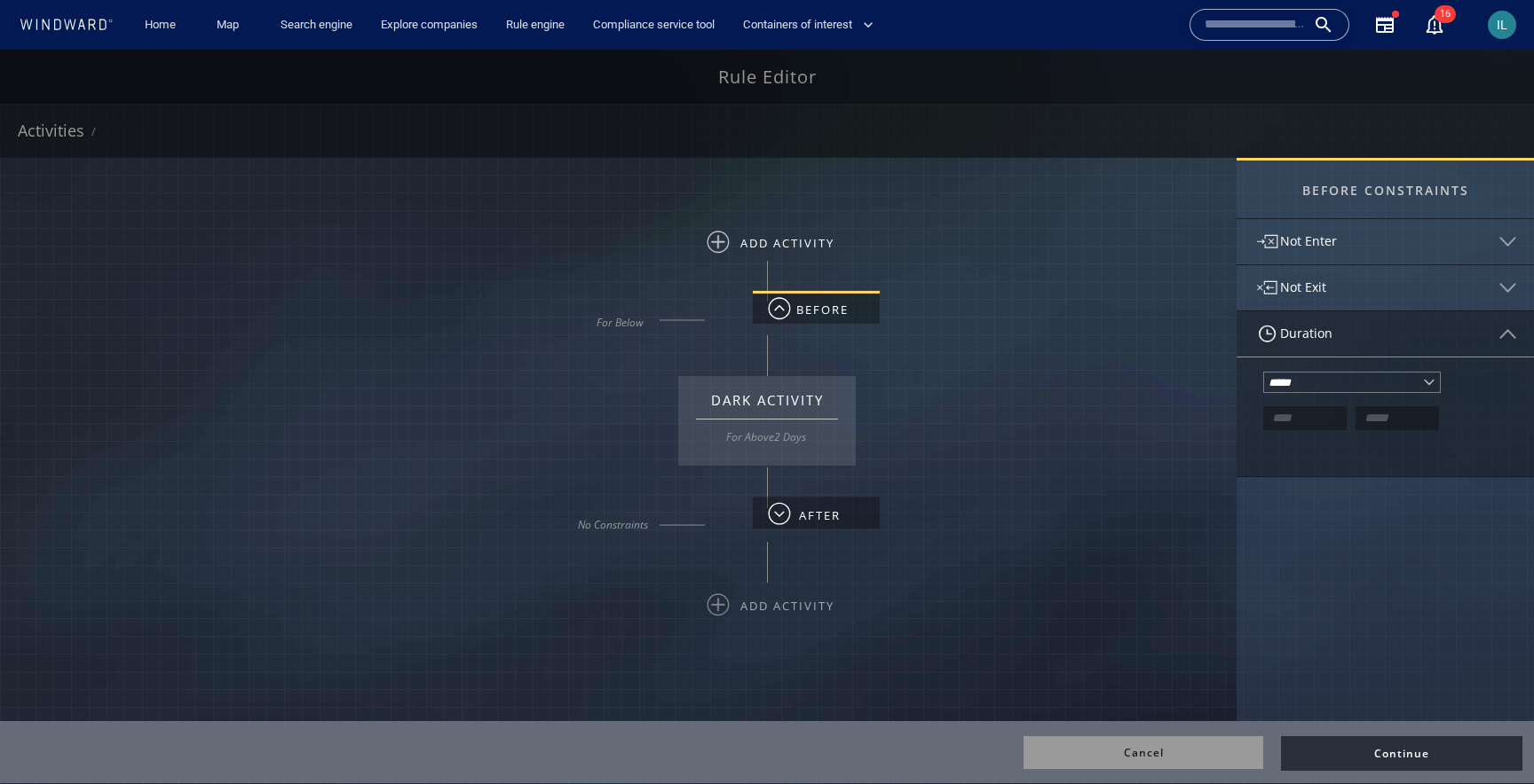
click at [729, 239] on img at bounding box center [718, 242] width 45 height 45
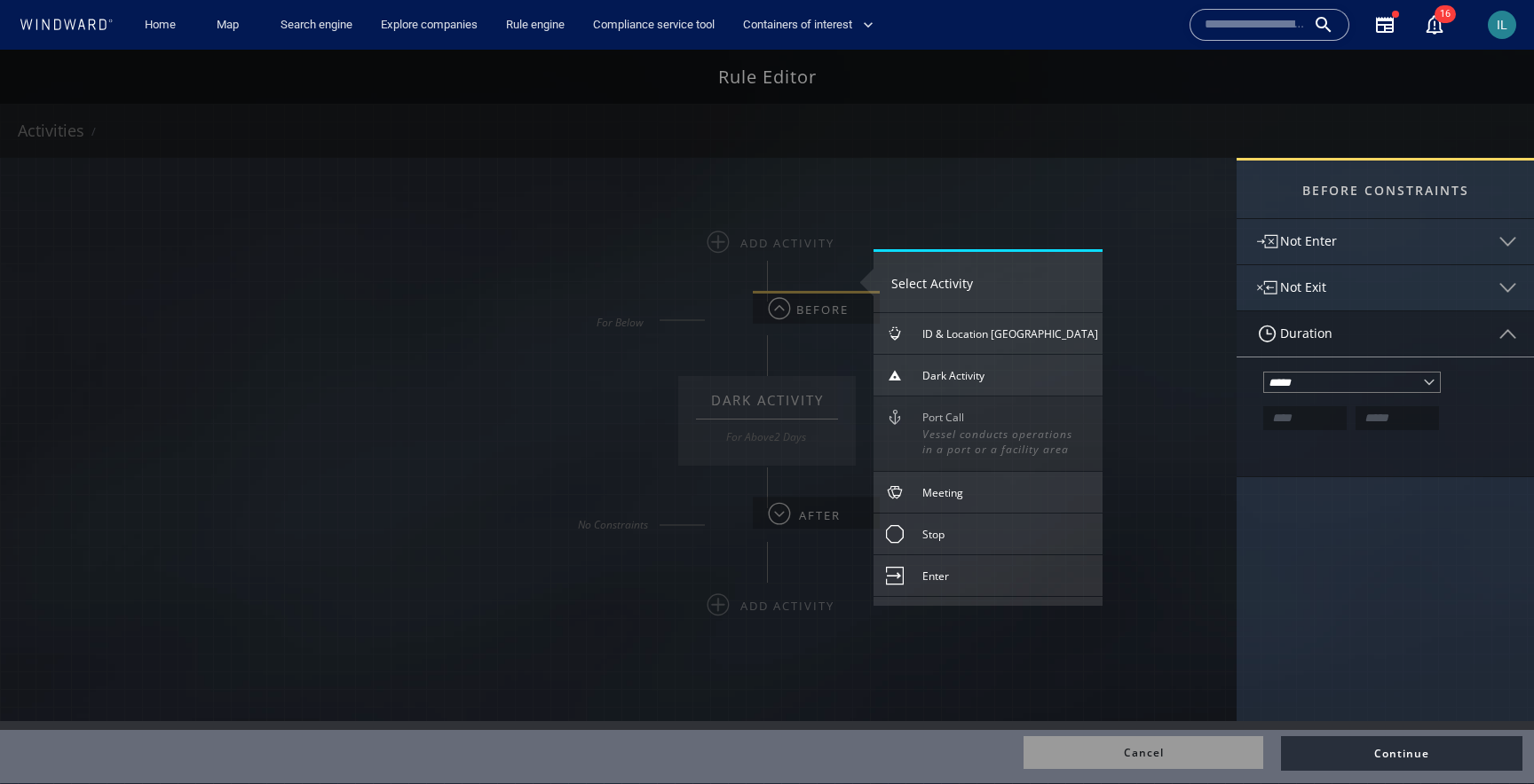
click at [992, 417] on div "Port Call" at bounding box center [1012, 418] width 180 height 18
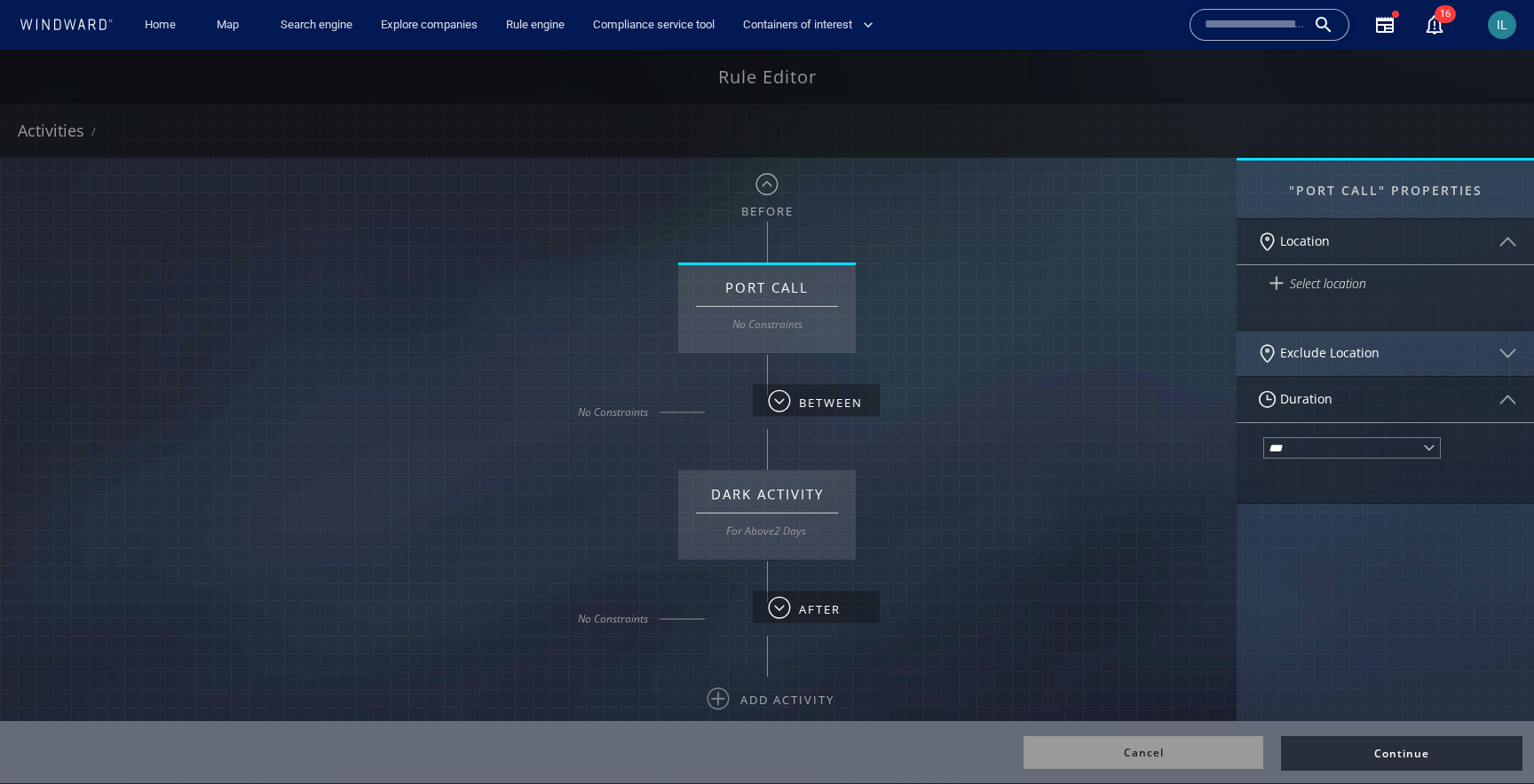
scroll to position [124, 0]
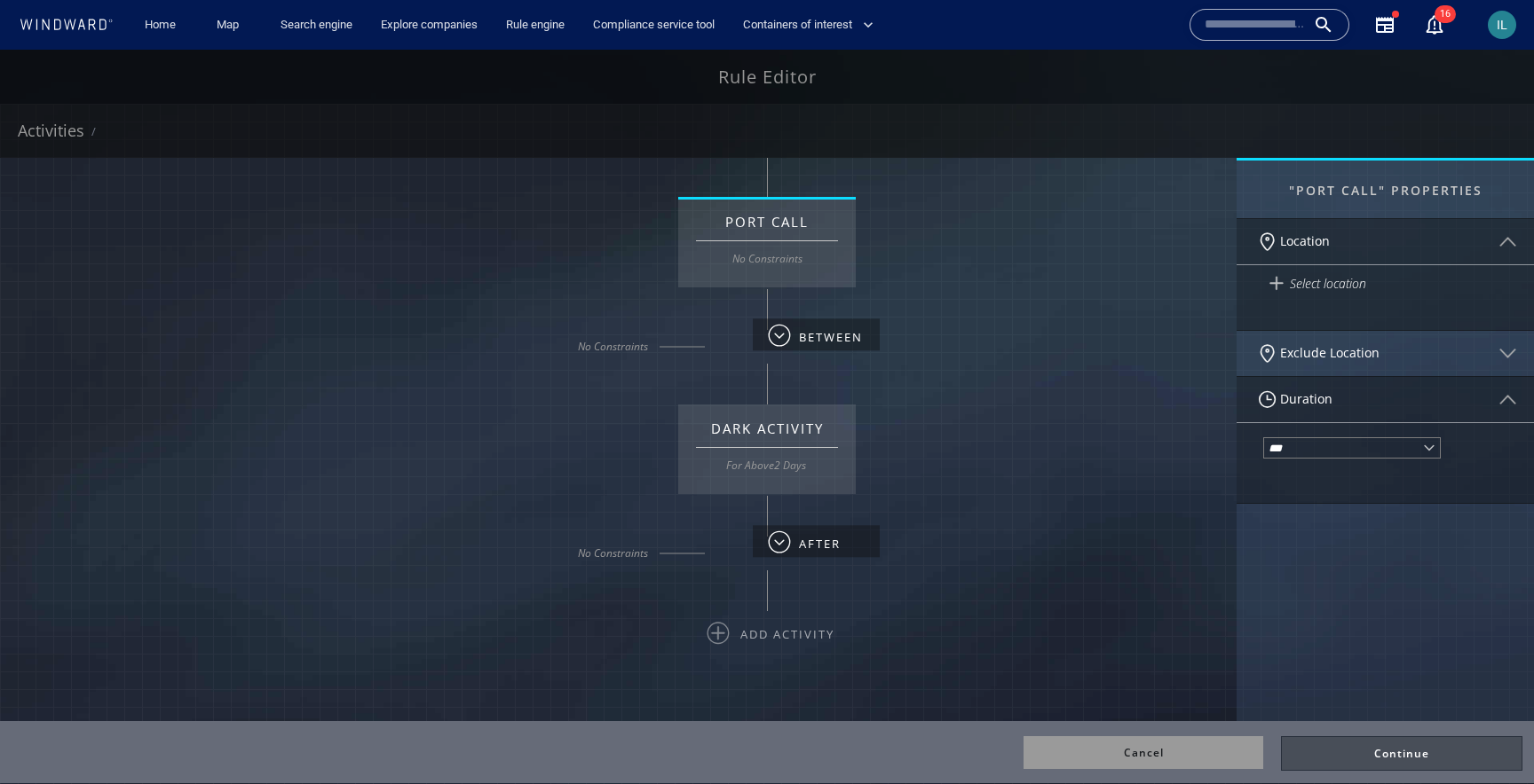
click at [1388, 758] on div at bounding box center [1401, 753] width 239 height 33
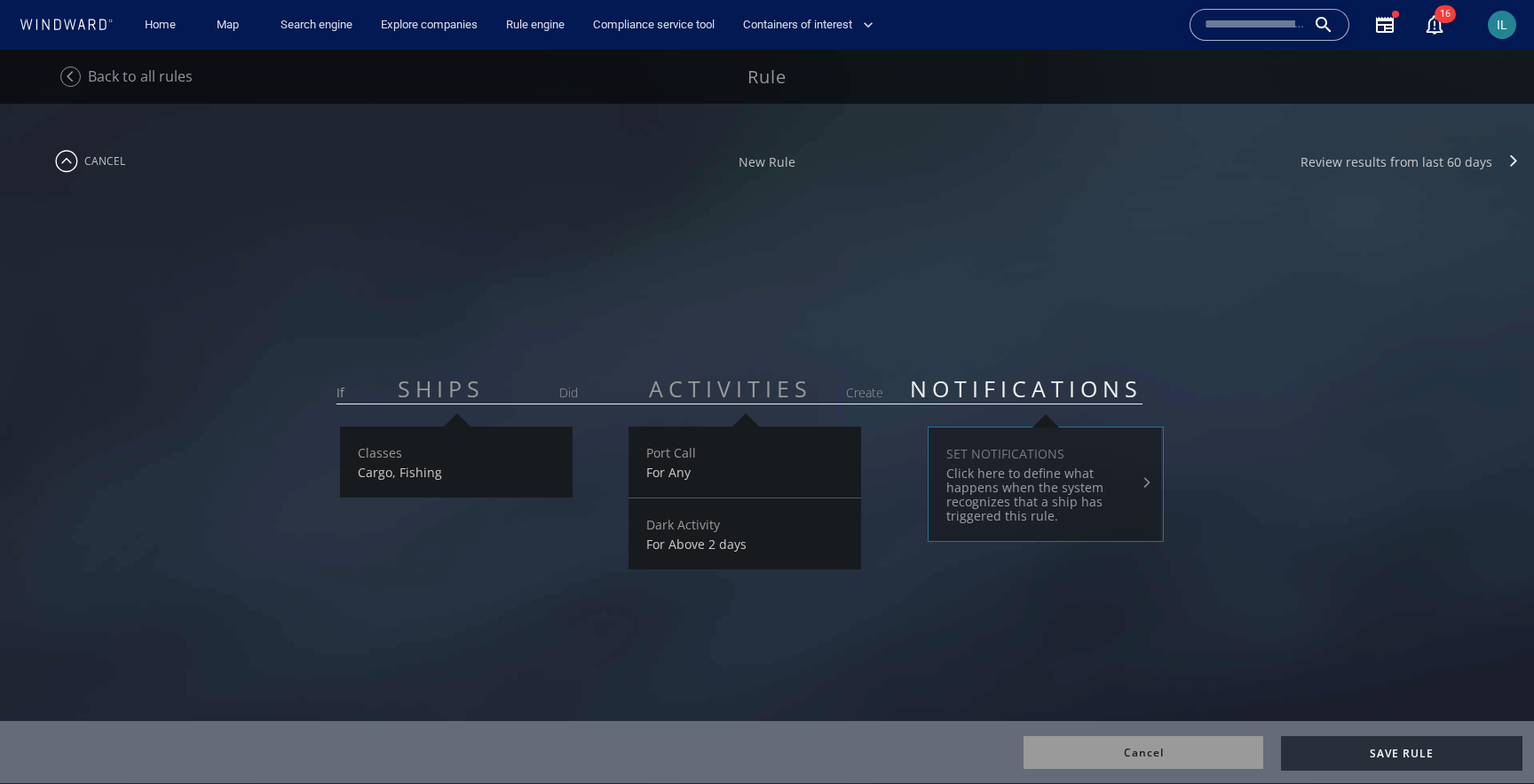
click at [1013, 473] on div "Click here to define what happens when the system recognizes that a ship has tr…" at bounding box center [1043, 494] width 194 height 57
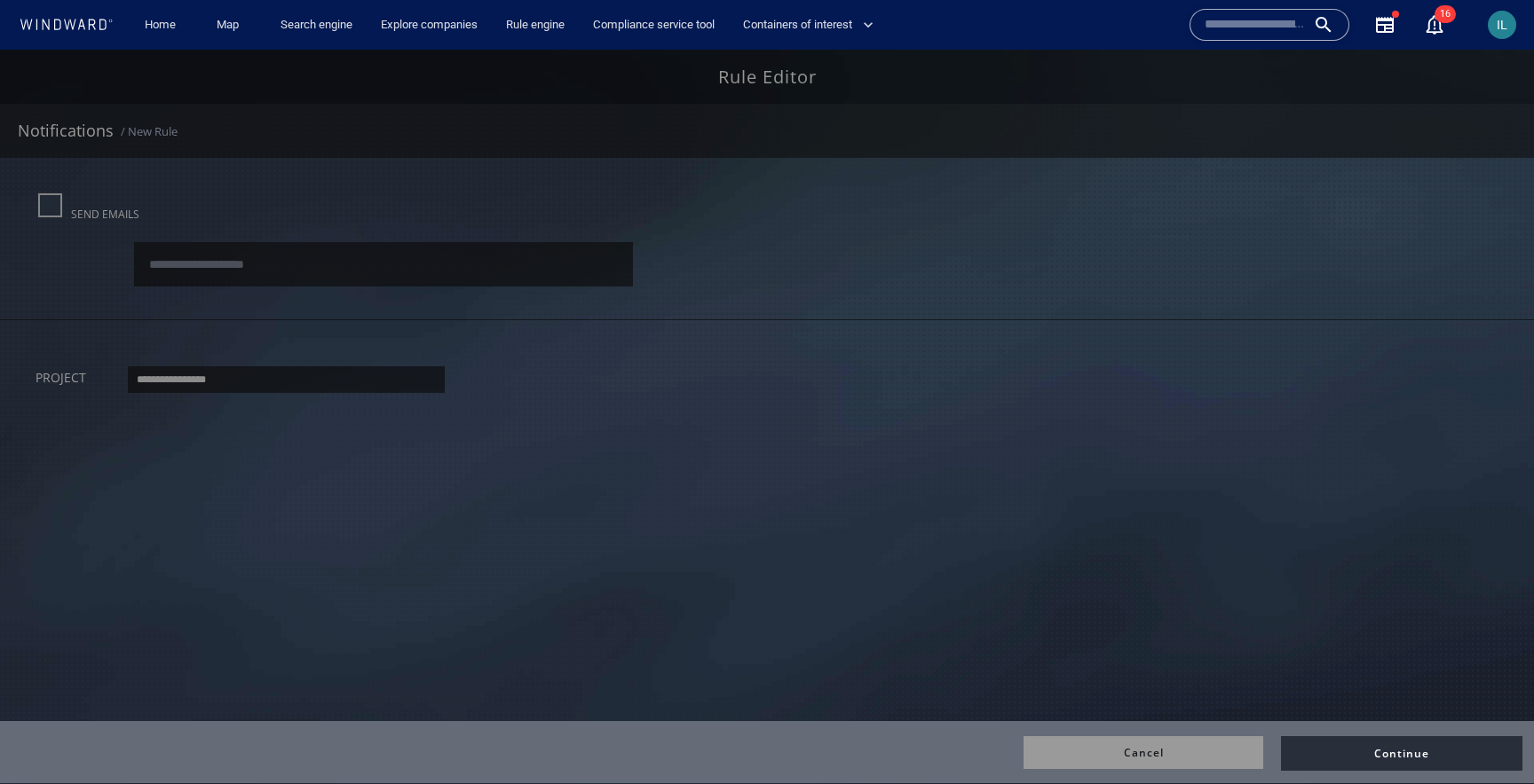
click at [249, 275] on input "text" at bounding box center [210, 264] width 133 height 23
type input "**********"
click at [586, 366] on div "**********" at bounding box center [784, 371] width 1498 height 45
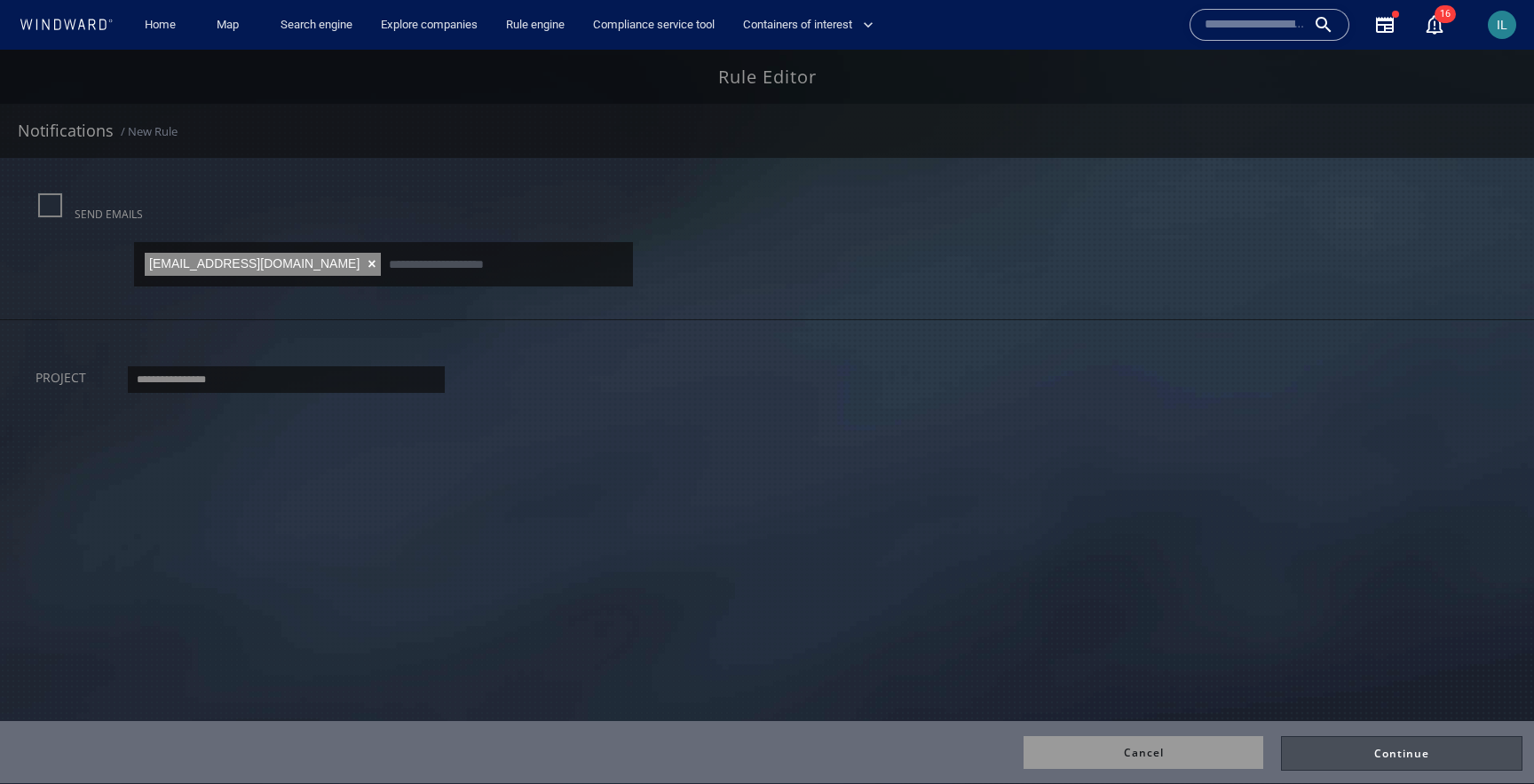
click at [1376, 743] on div at bounding box center [1401, 753] width 239 height 33
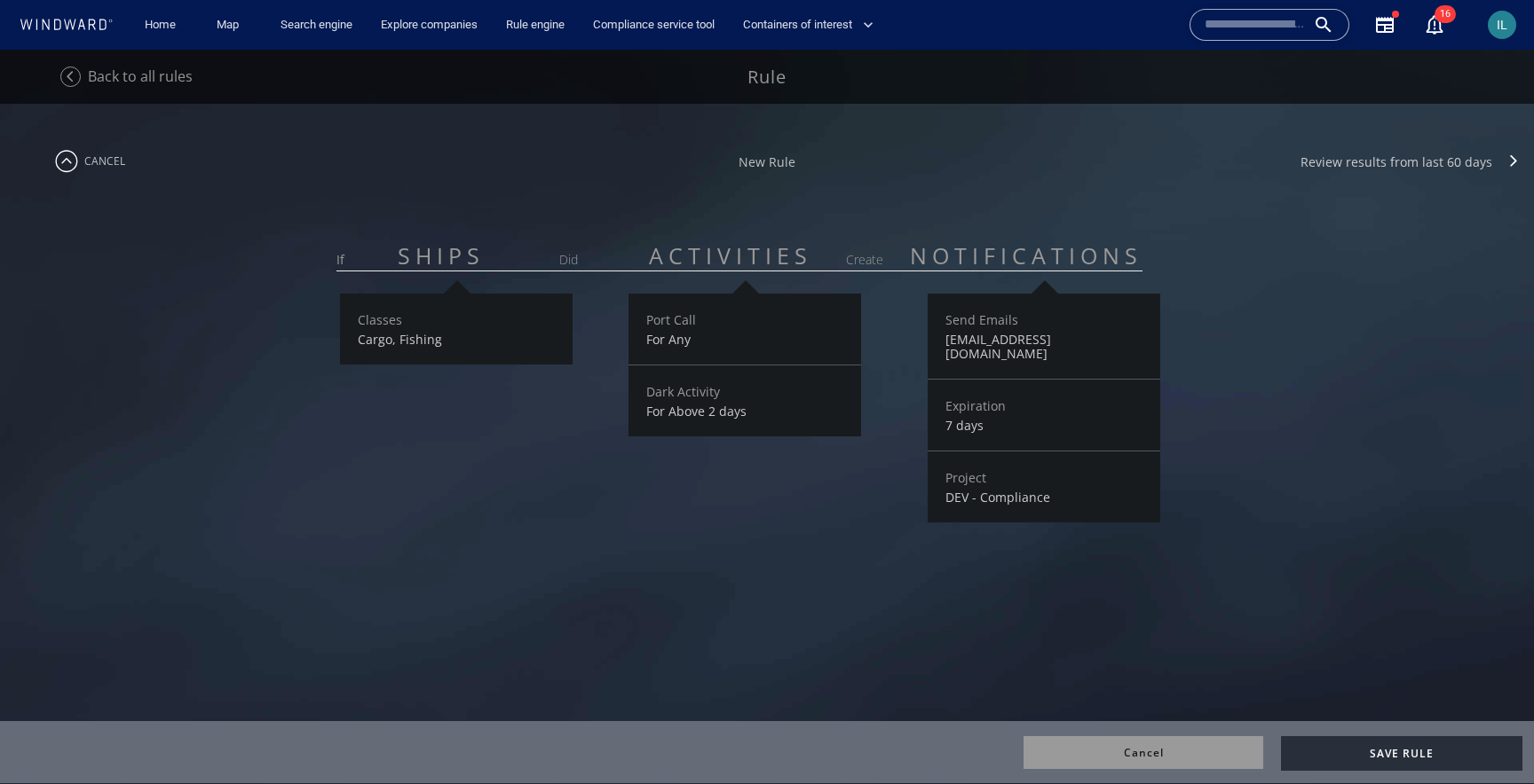
click at [62, 77] on span at bounding box center [71, 77] width 22 height 22
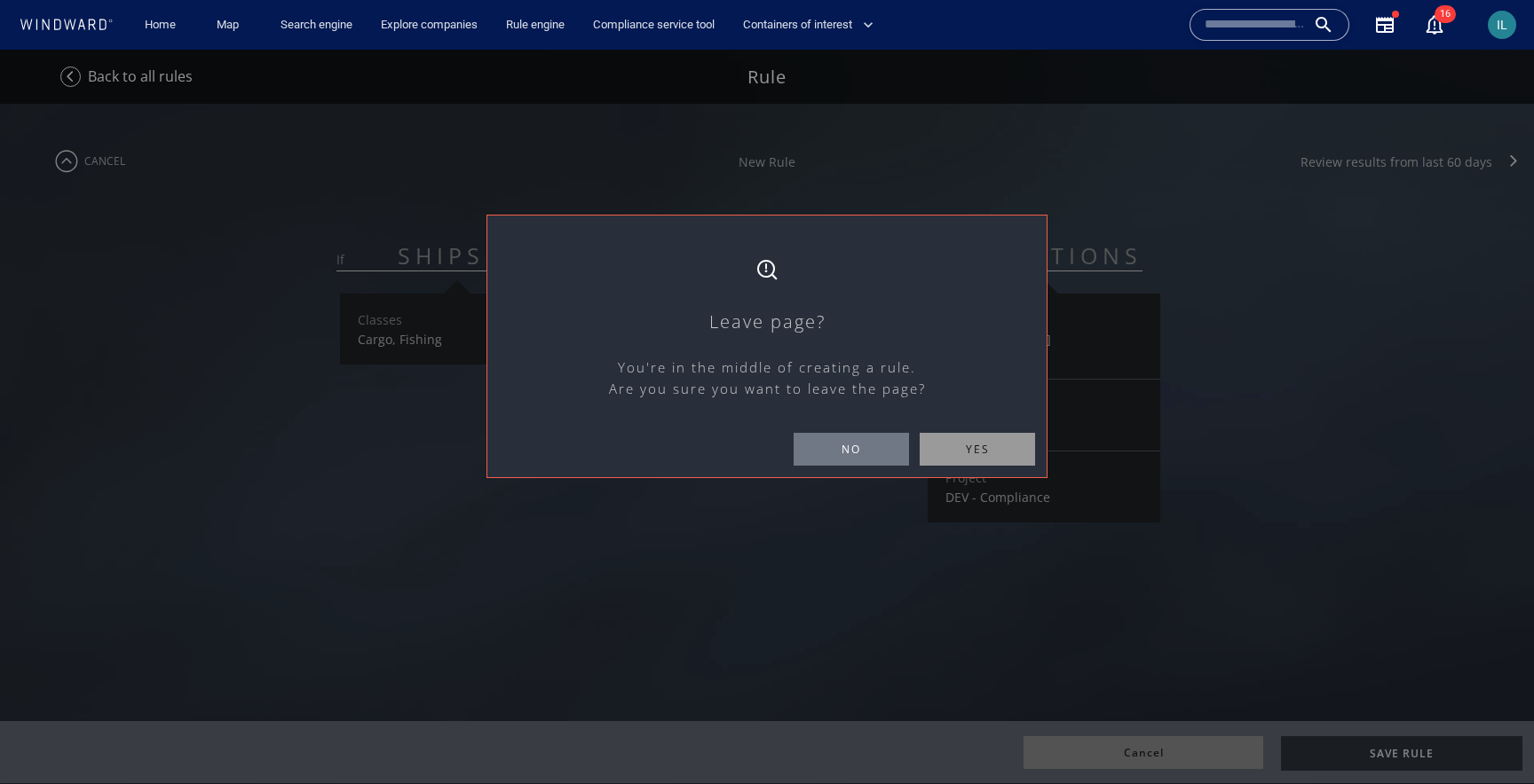
click at [859, 445] on span "no" at bounding box center [851, 449] width 116 height 33
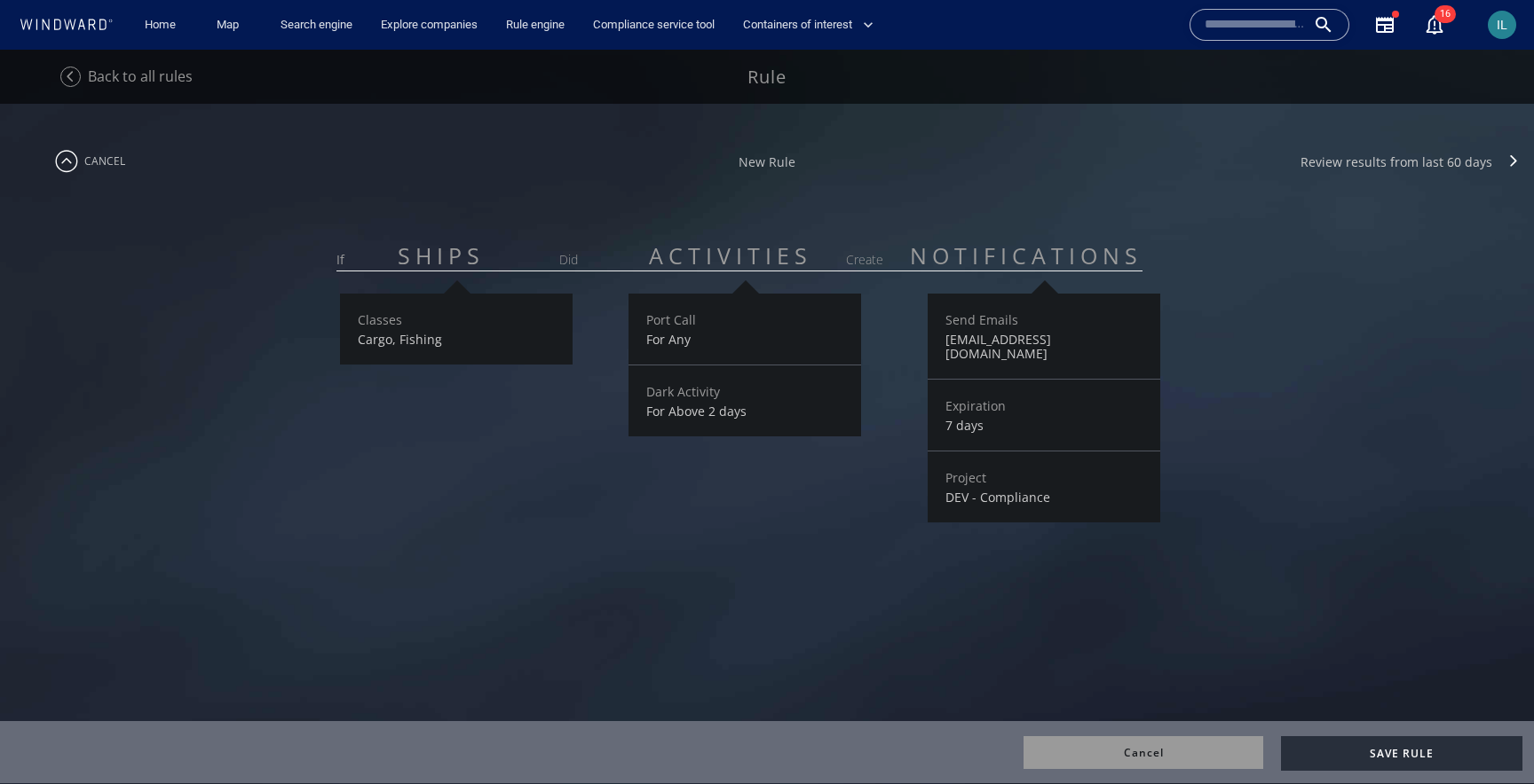
click at [66, 87] on span at bounding box center [71, 77] width 22 height 22
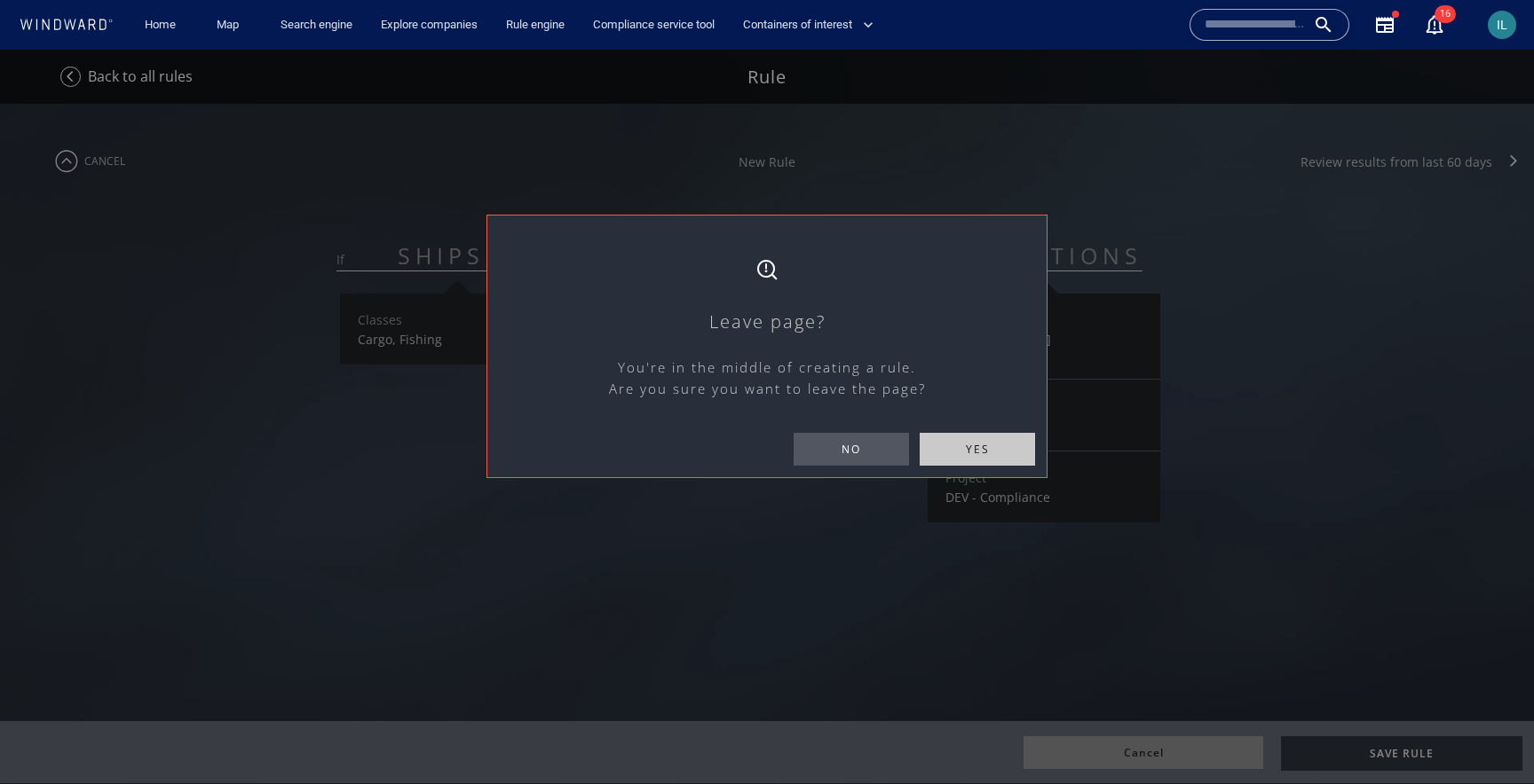
click at [978, 449] on span "yes" at bounding box center [978, 449] width 116 height 33
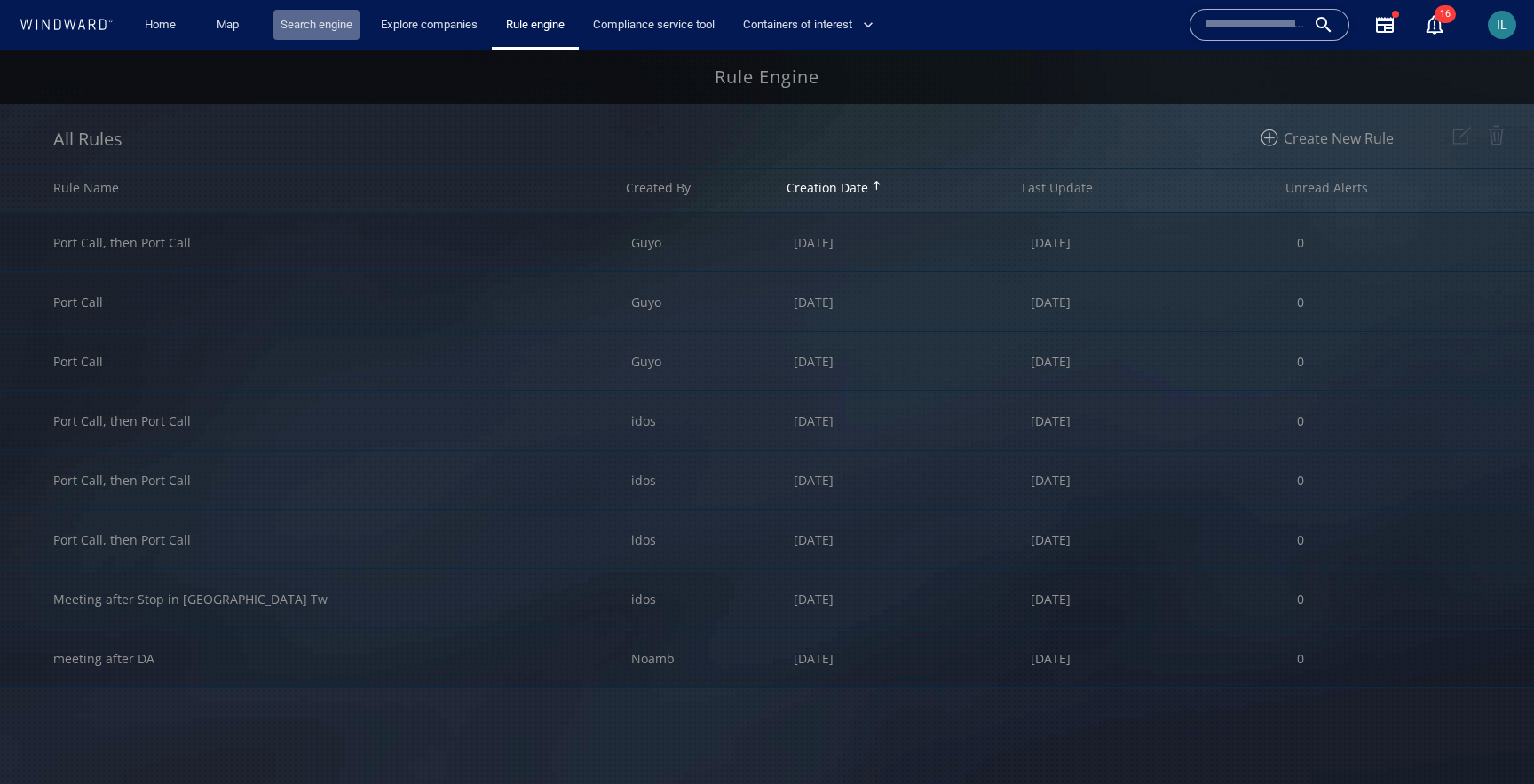
click at [315, 28] on link "Search engine" at bounding box center [316, 25] width 86 height 31
